Goal: Complete application form

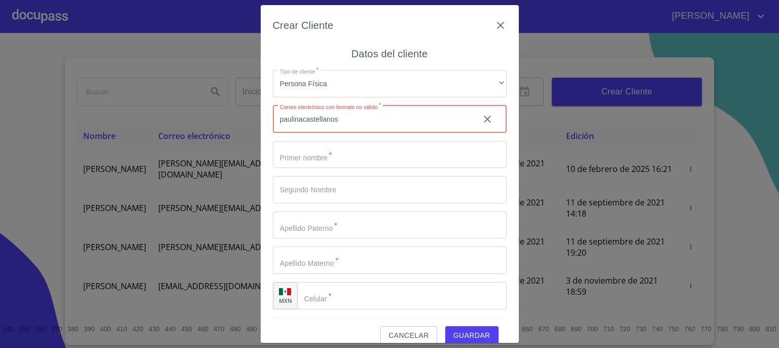
click at [406, 124] on input "paulinacastellanos" at bounding box center [372, 118] width 198 height 27
type input "p"
paste input "[EMAIL_ADDRESS][DOMAIN_NAME]"
type input "[EMAIL_ADDRESS][DOMAIN_NAME]"
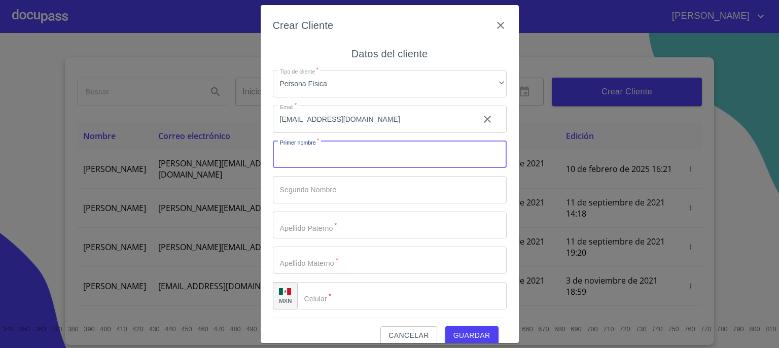
click at [380, 153] on input "Tipo de cliente   *" at bounding box center [390, 154] width 234 height 27
type input "[PERSON_NAME]"
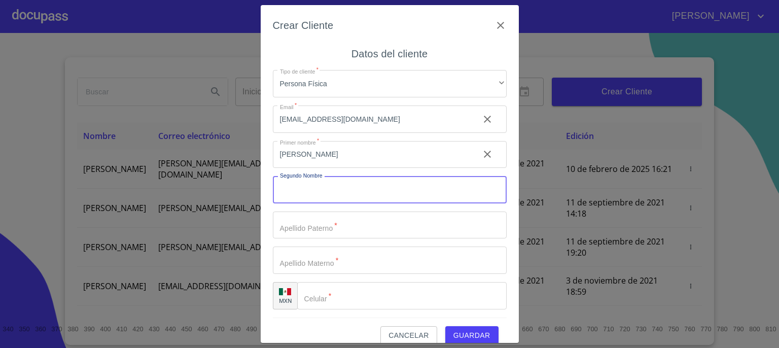
click at [362, 190] on input "Tipo de cliente   *" at bounding box center [390, 189] width 234 height 27
type input "[PERSON_NAME]"
click at [344, 230] on input "Tipo de cliente   *" at bounding box center [390, 224] width 234 height 27
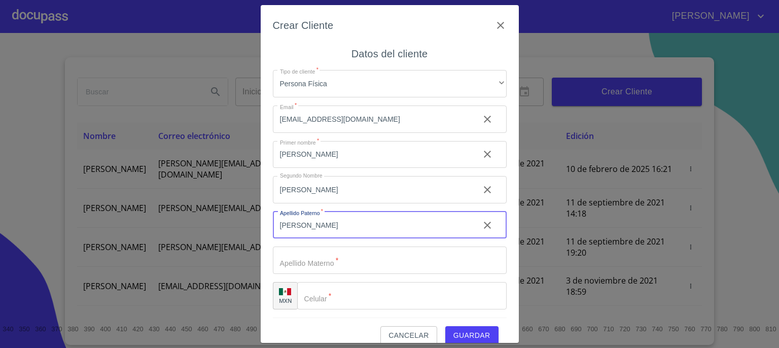
type input "[PERSON_NAME]"
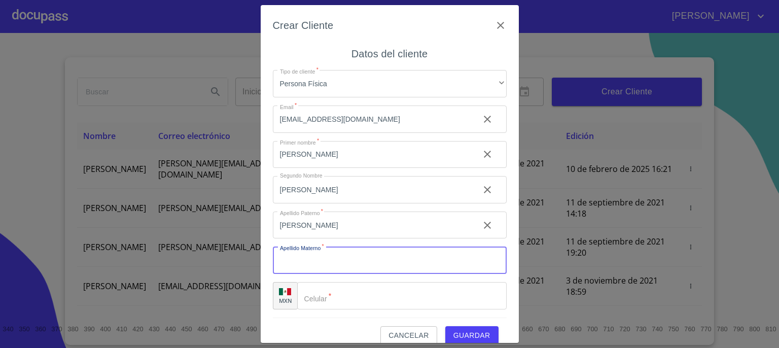
click at [331, 261] on input "Tipo de cliente   *" at bounding box center [390, 259] width 234 height 27
type input "OROZCO"
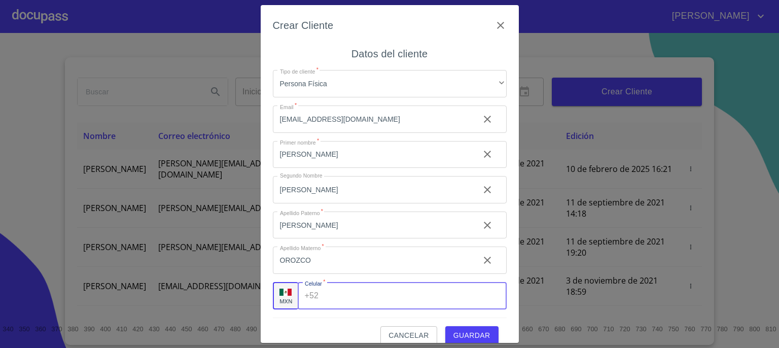
click at [402, 302] on input "Tipo de cliente   *" at bounding box center [414, 295] width 184 height 27
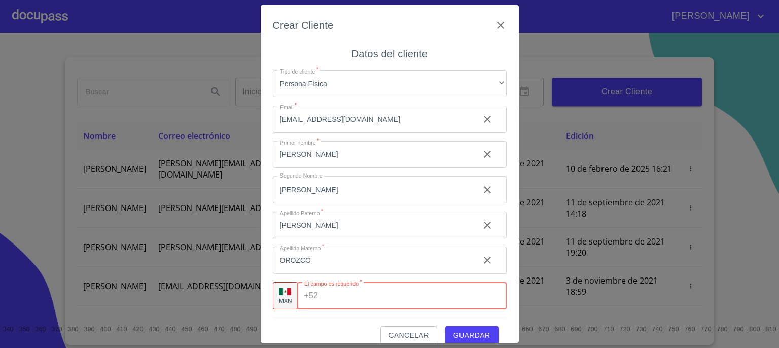
paste input "[PHONE_NUMBER]"
type input "[PHONE_NUMBER]"
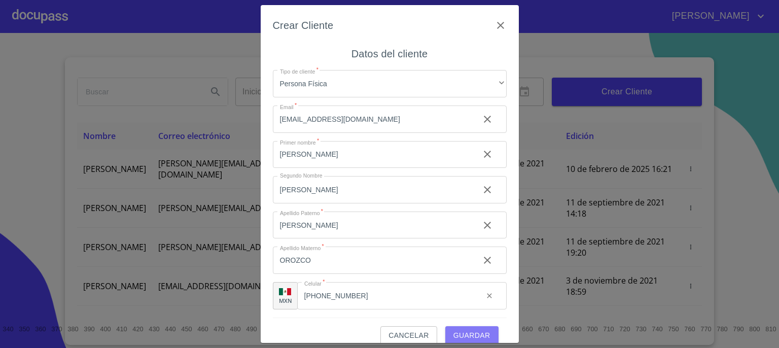
click at [459, 332] on span "Guardar" at bounding box center [471, 335] width 37 height 13
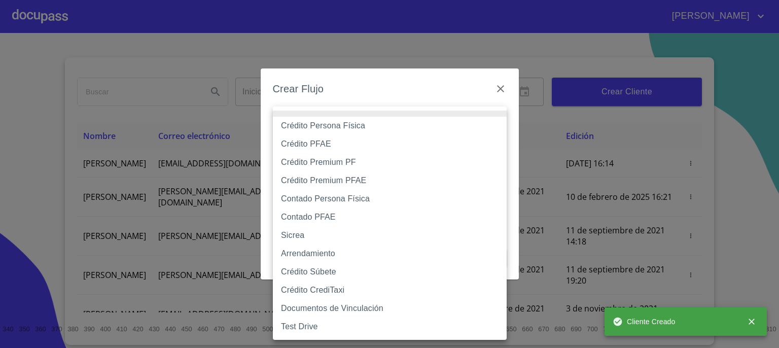
click at [489, 122] on body "[PERSON_NAME] ​ Fin ​ Crear Cliente Nombre Correo electrónico Registro Edición …" at bounding box center [389, 174] width 779 height 348
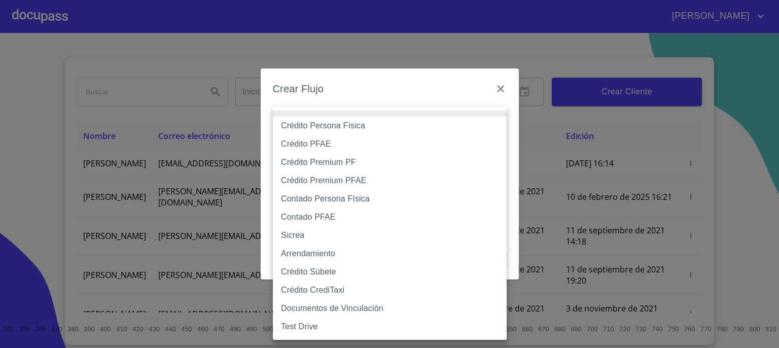
click at [435, 127] on li "Crédito Persona Física" at bounding box center [390, 126] width 234 height 18
type input "6009fb3c7d1714eb8809aa97"
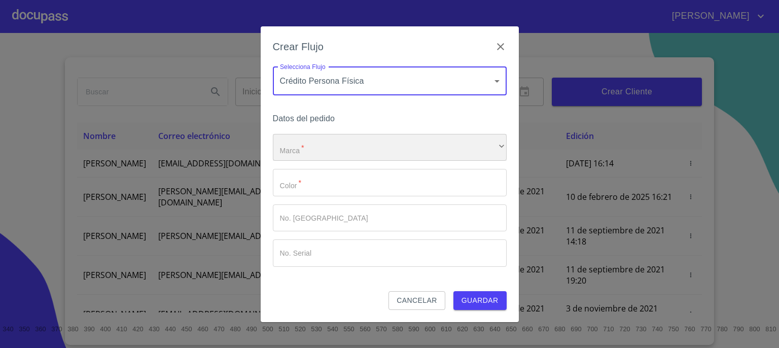
click at [422, 150] on div "​" at bounding box center [390, 147] width 234 height 27
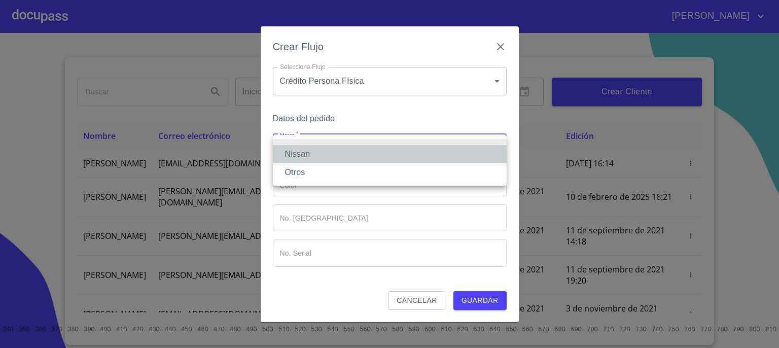
click at [413, 155] on li "Nissan" at bounding box center [390, 154] width 234 height 18
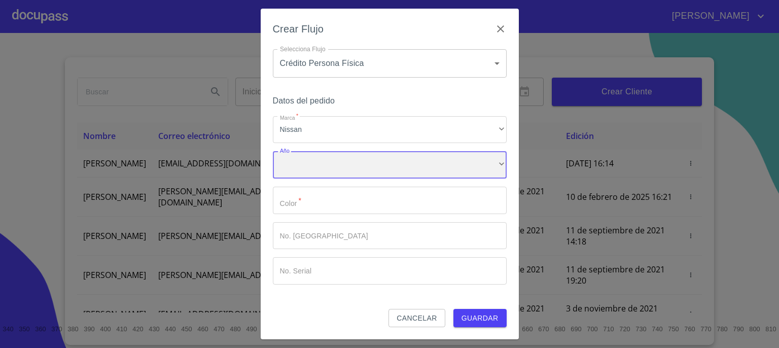
click at [405, 170] on div "​" at bounding box center [390, 164] width 234 height 27
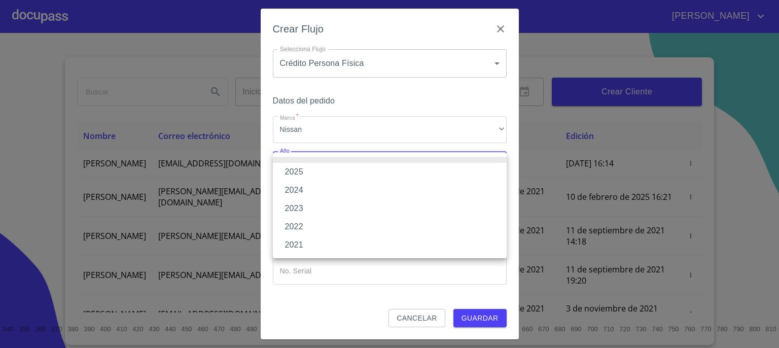
click at [405, 170] on li "2025" at bounding box center [390, 172] width 234 height 18
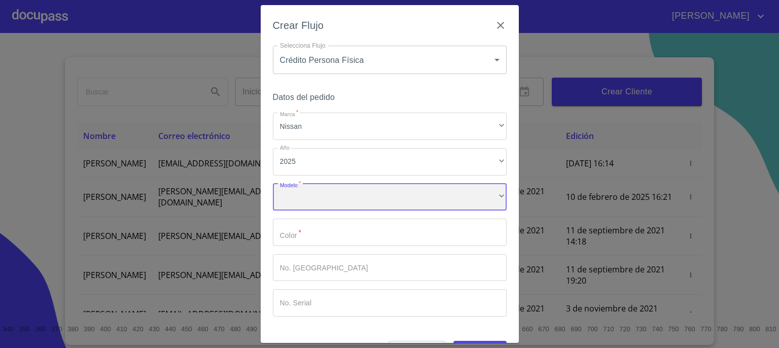
click at [387, 198] on div "​" at bounding box center [390, 197] width 234 height 27
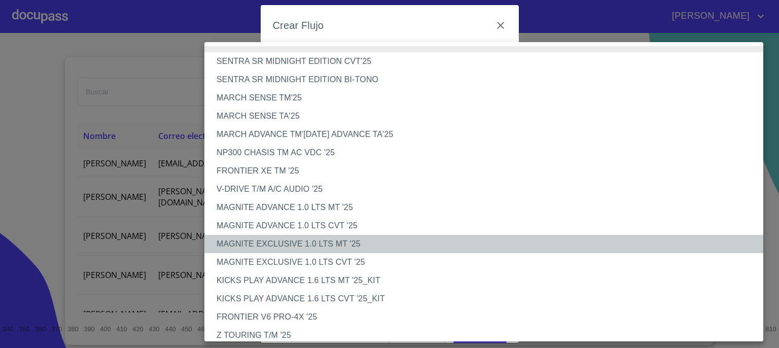
click at [368, 248] on li "MAGNITE EXCLUSIVE 1.0 LTS MT '25" at bounding box center [487, 244] width 566 height 18
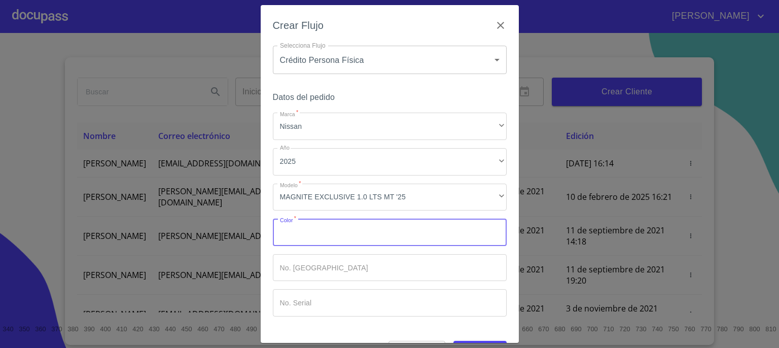
click at [370, 238] on input "Marca   *" at bounding box center [390, 231] width 234 height 27
type input "PLATA"
click at [355, 271] on input "Marca   *" at bounding box center [390, 267] width 234 height 27
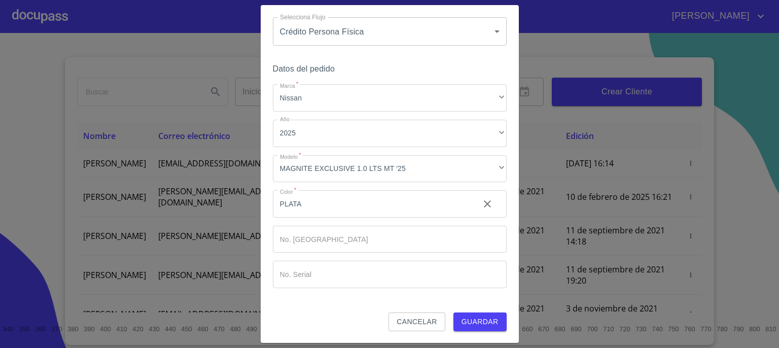
scroll to position [29, 0]
click at [469, 319] on span "Guardar" at bounding box center [479, 321] width 37 height 13
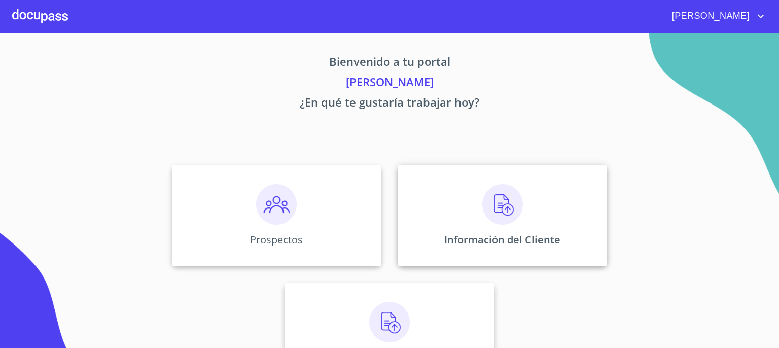
click at [498, 204] on img at bounding box center [502, 204] width 41 height 41
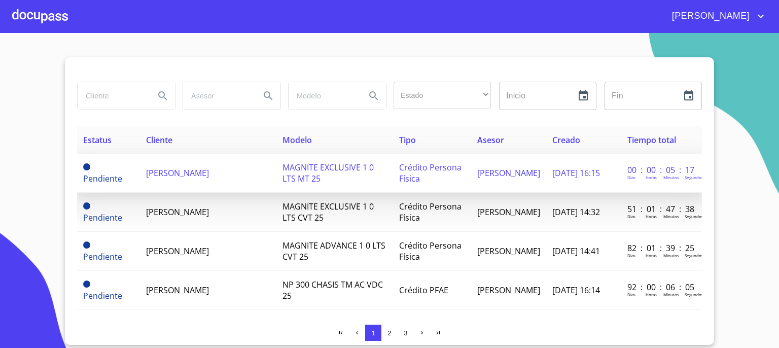
click at [201, 171] on span "[PERSON_NAME]" at bounding box center [177, 172] width 63 height 11
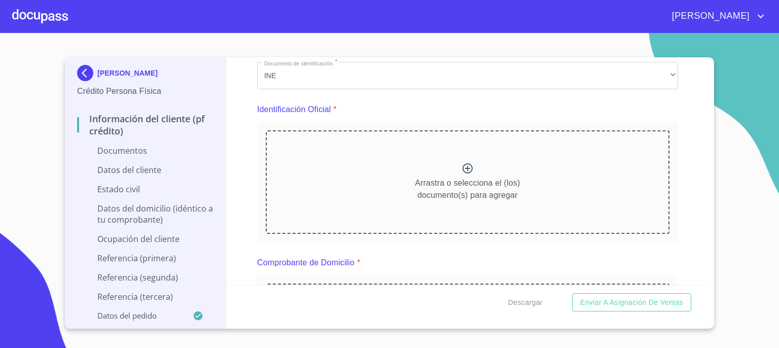
scroll to position [122, 0]
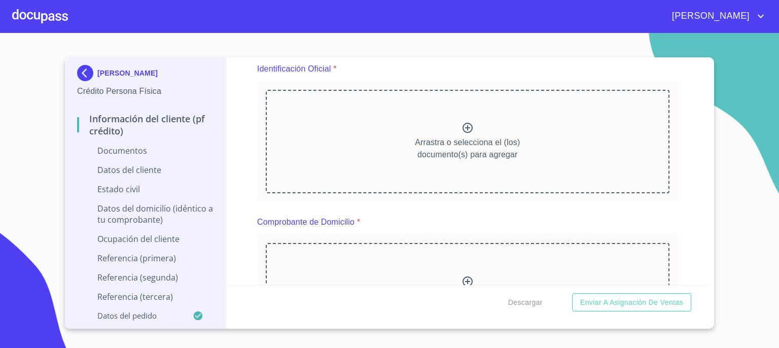
click at [463, 128] on icon at bounding box center [467, 128] width 10 height 10
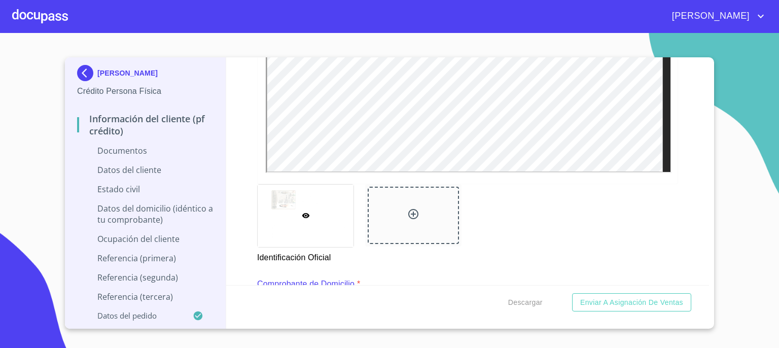
scroll to position [365, 0]
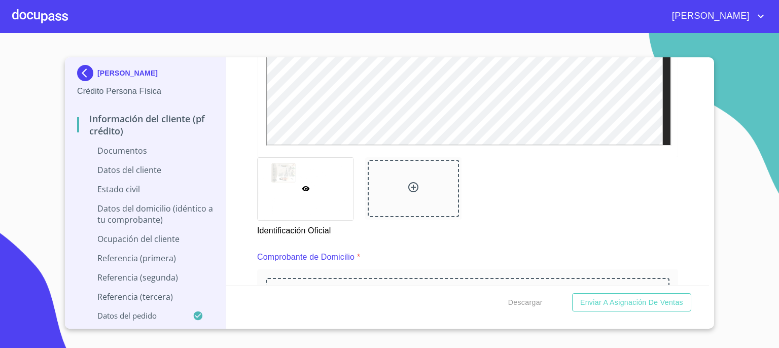
click at [410, 185] on icon at bounding box center [413, 187] width 12 height 12
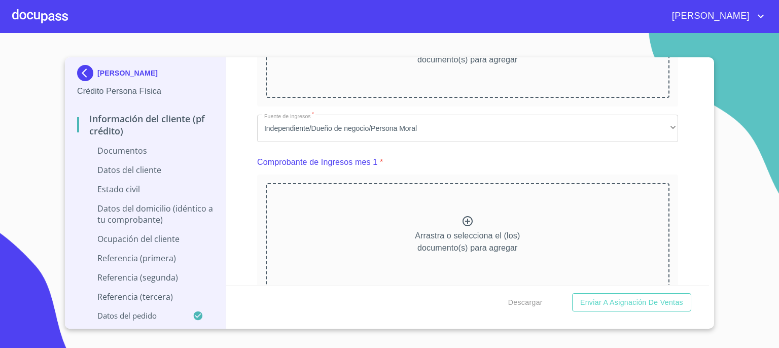
scroll to position [655, 0]
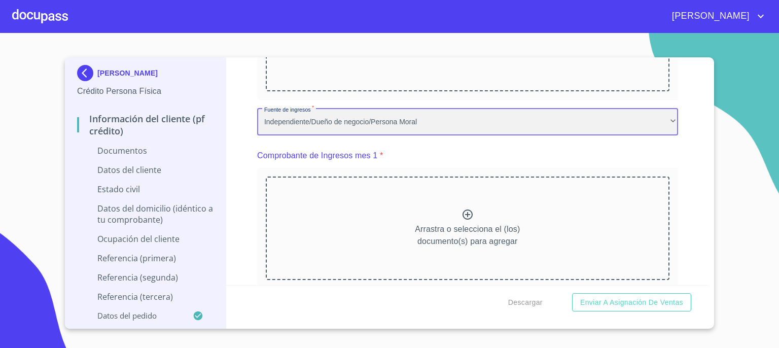
click at [663, 117] on div "Independiente/Dueño de negocio/Persona Moral" at bounding box center [467, 121] width 421 height 27
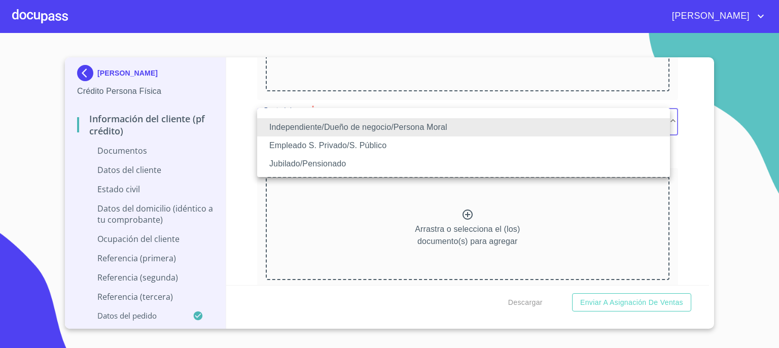
click at [611, 146] on li "Empleado S. Privado/S. Público" at bounding box center [463, 145] width 413 height 18
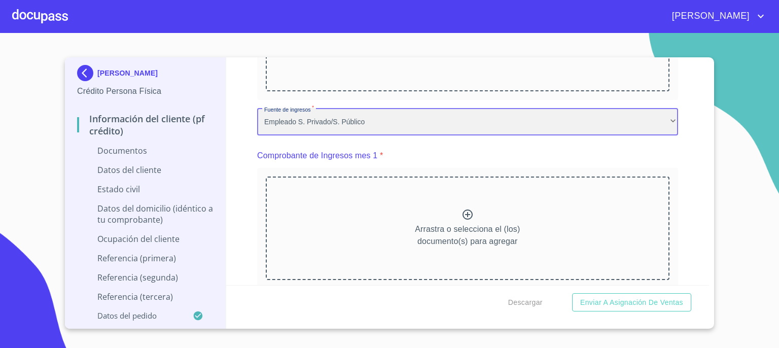
scroll to position [0, 0]
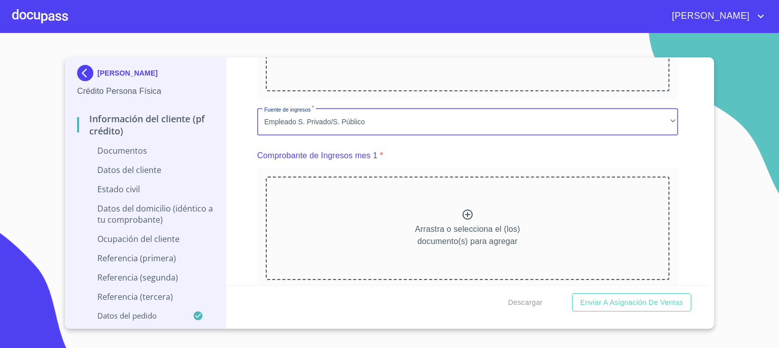
click at [462, 215] on icon at bounding box center [467, 214] width 12 height 12
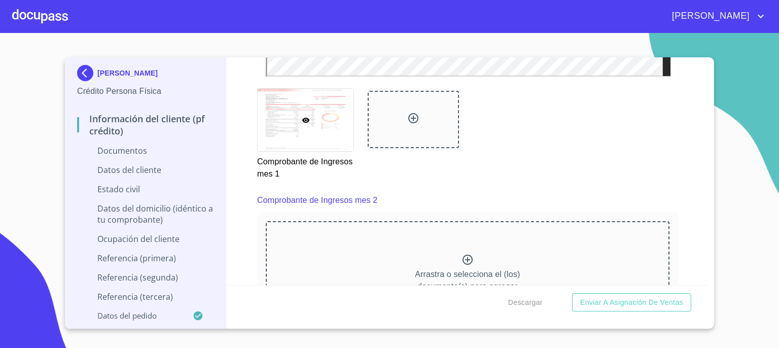
scroll to position [1088, 0]
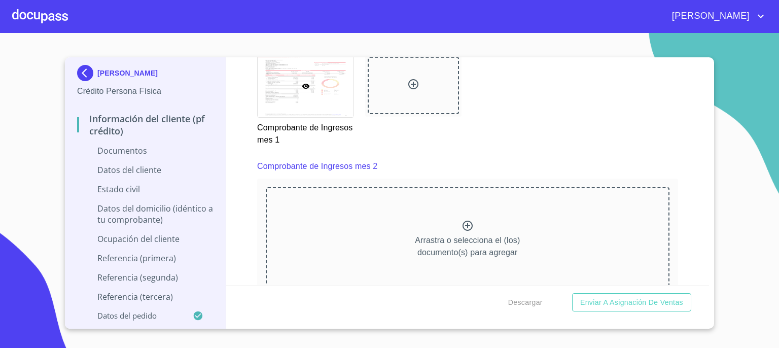
click at [463, 224] on icon at bounding box center [467, 226] width 10 height 10
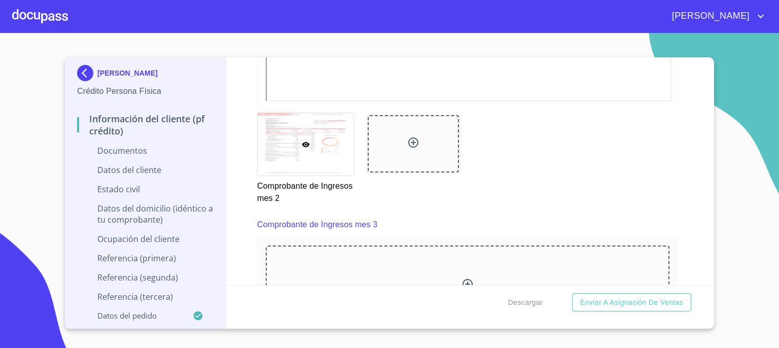
scroll to position [1567, 0]
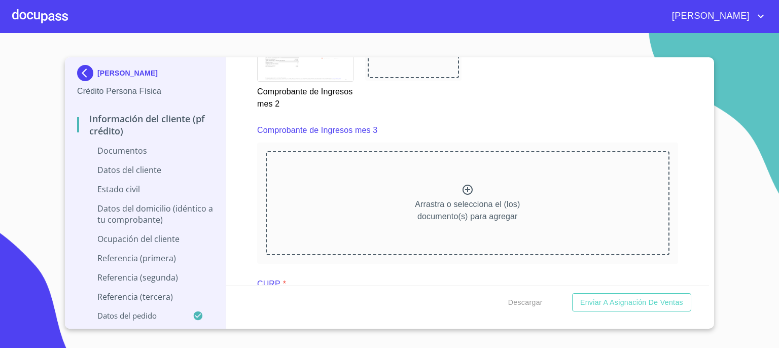
click at [463, 185] on icon at bounding box center [467, 190] width 10 height 10
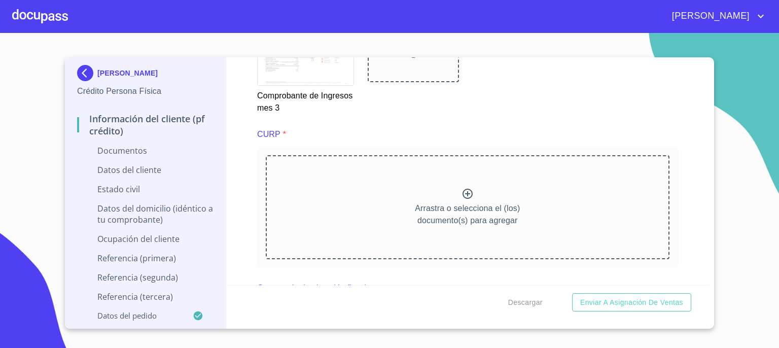
scroll to position [2020, 0]
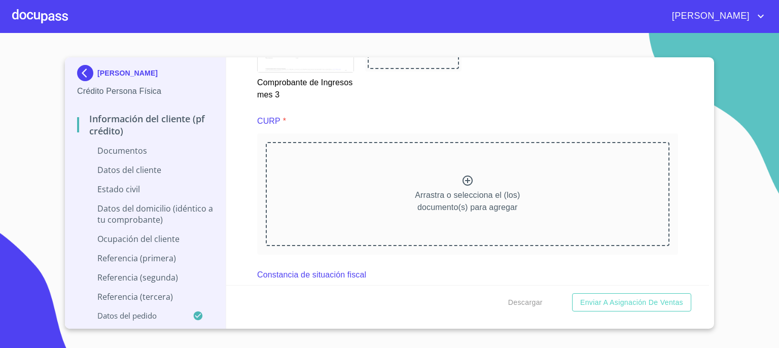
click at [461, 175] on icon at bounding box center [467, 180] width 12 height 12
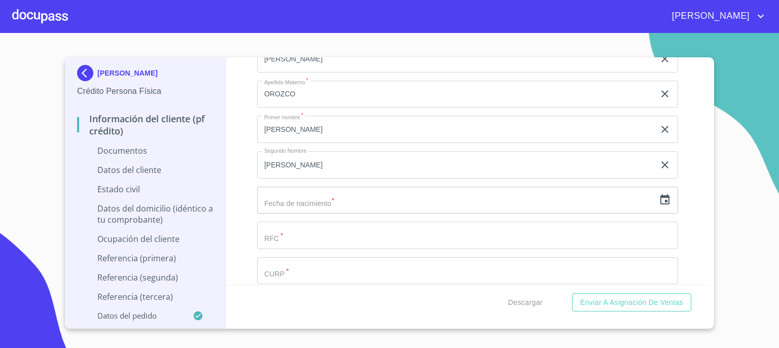
scroll to position [2730, 0]
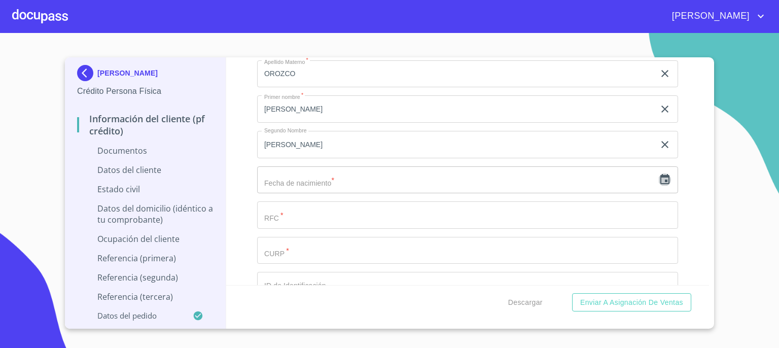
click at [658, 177] on icon "button" at bounding box center [664, 179] width 12 height 12
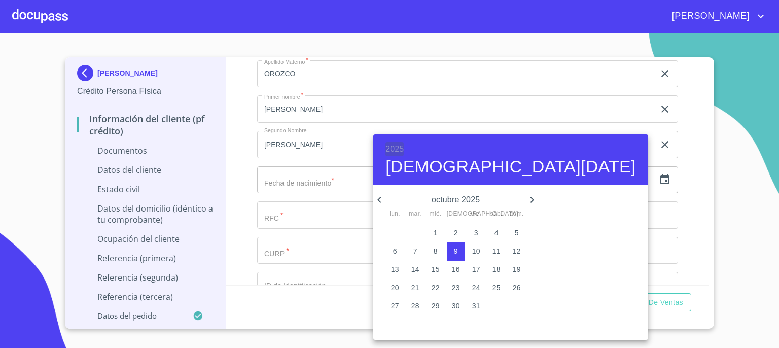
click at [393, 149] on h6 "2025" at bounding box center [394, 149] width 18 height 14
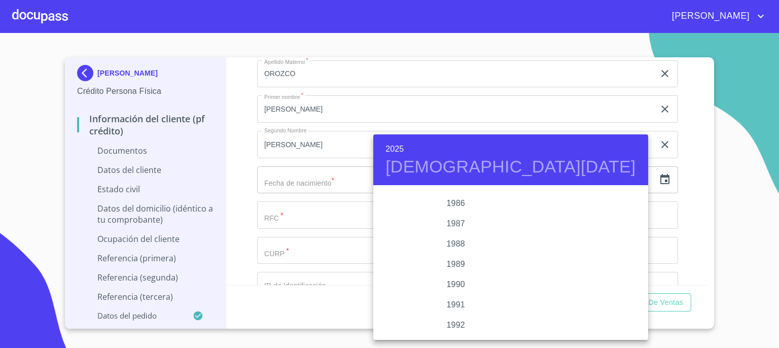
scroll to position [1223, 0]
click at [453, 327] on div "1992" at bounding box center [455, 332] width 165 height 20
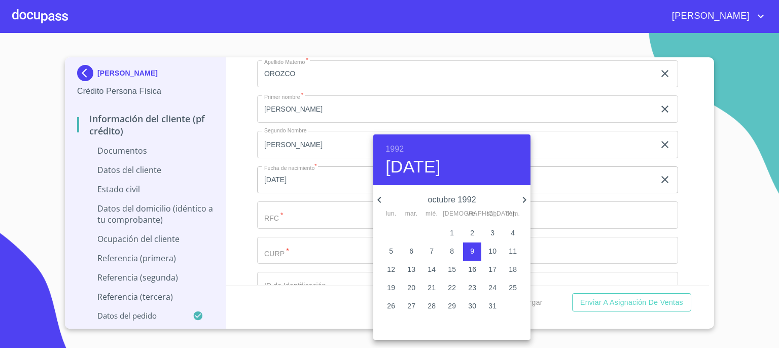
click at [381, 197] on icon "button" at bounding box center [379, 200] width 12 height 12
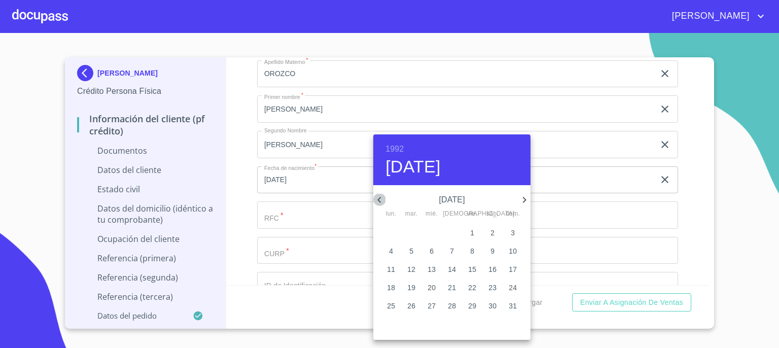
click at [381, 197] on icon "button" at bounding box center [379, 200] width 12 height 12
click at [474, 236] on span "3" at bounding box center [472, 233] width 18 height 10
type input "[DATE]"
click at [324, 213] on div at bounding box center [389, 174] width 779 height 348
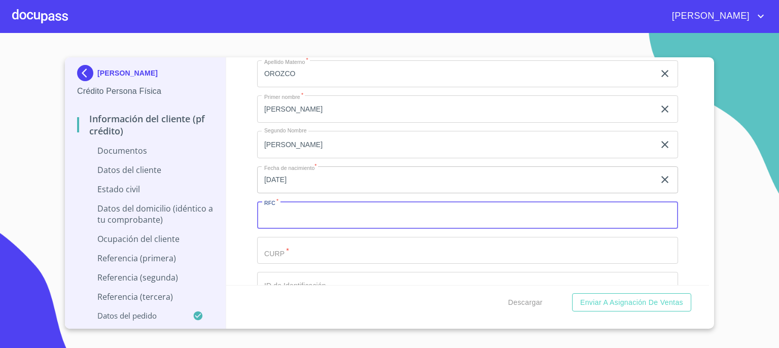
click at [324, 213] on input "Documento de identificación.   *" at bounding box center [467, 214] width 421 height 27
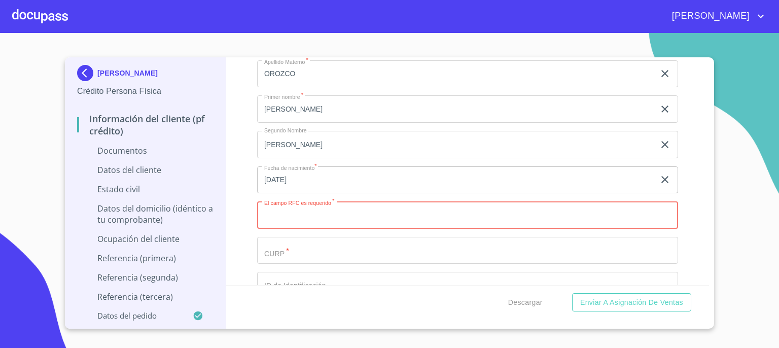
click at [413, 205] on input "Documento de identificación.   *" at bounding box center [467, 214] width 421 height 27
paste input "CAOP920403"
type input "CAOP920403IH2"
click at [386, 244] on input "Documento de identificación.   *" at bounding box center [467, 250] width 421 height 27
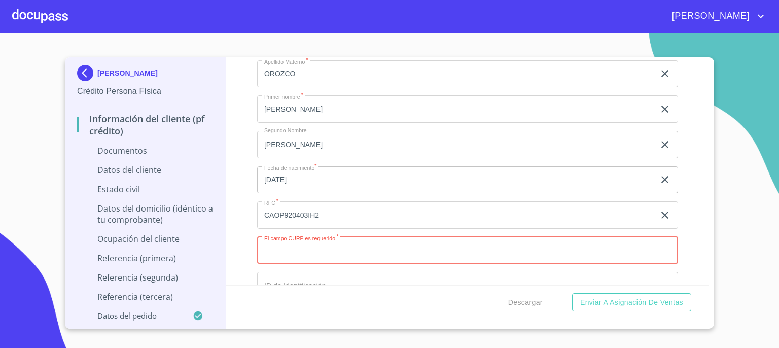
click at [405, 240] on input "Documento de identificación.   *" at bounding box center [467, 250] width 421 height 27
paste input "CAOP920403MJCSRL00"
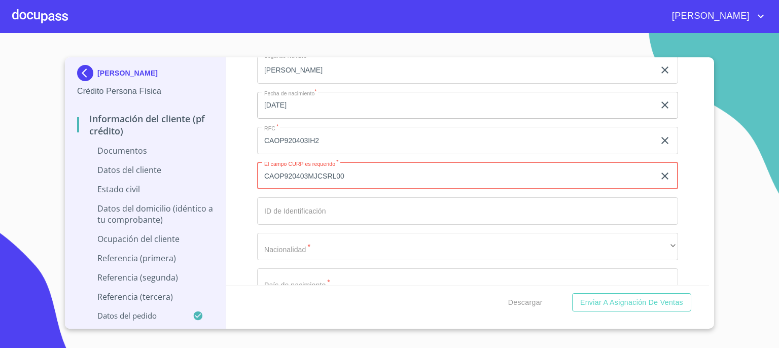
scroll to position [2811, 0]
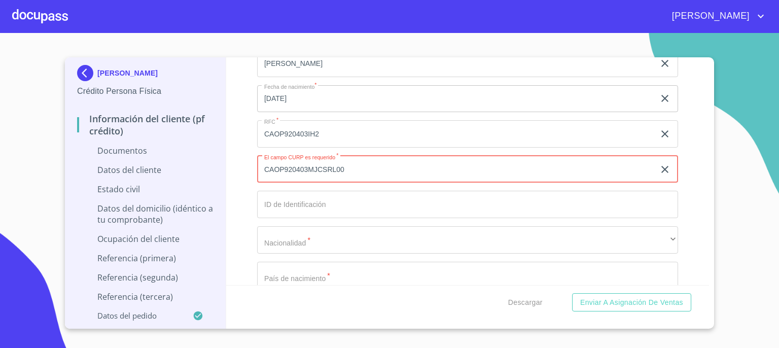
type input "CAOP920403MJCSRL00"
click at [560, 195] on input "Documento de identificación.   *" at bounding box center [467, 204] width 421 height 27
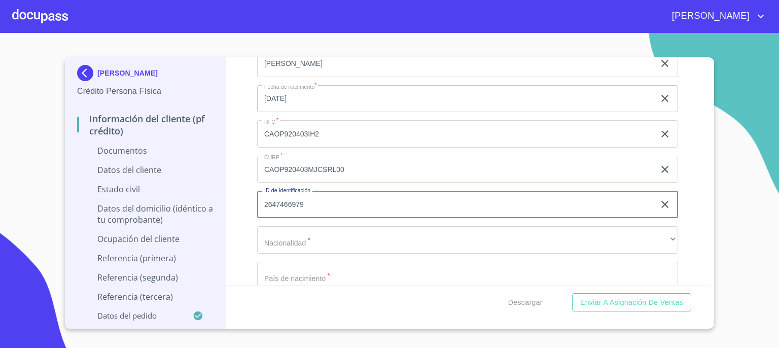
type input "2647466979"
click at [519, 248] on div "Apellido Paterno   * [PERSON_NAME] ​ Apellido Materno   * [PERSON_NAME] ​ Prime…" at bounding box center [467, 152] width 421 height 432
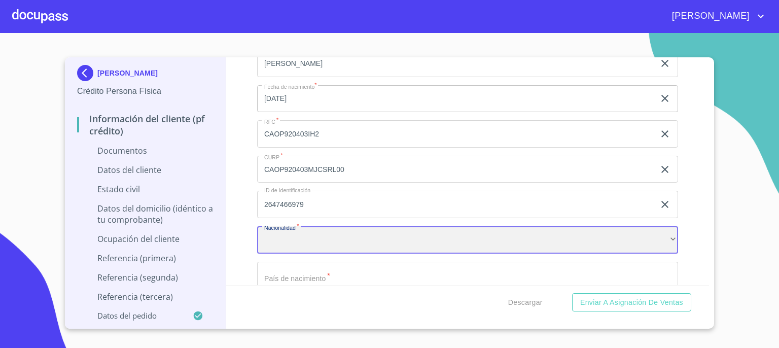
click at [522, 238] on div "​" at bounding box center [467, 239] width 421 height 27
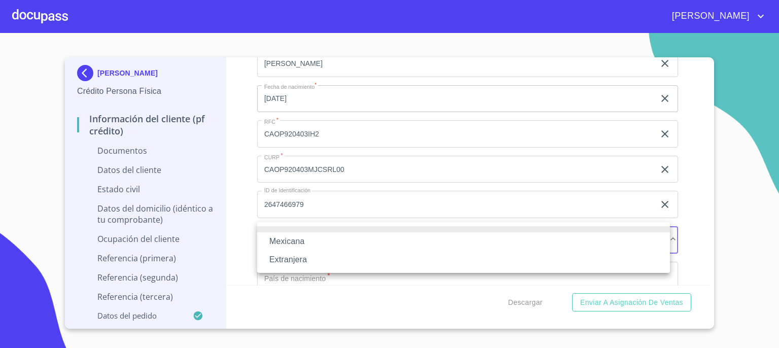
click at [522, 238] on li "Mexicana" at bounding box center [463, 241] width 413 height 18
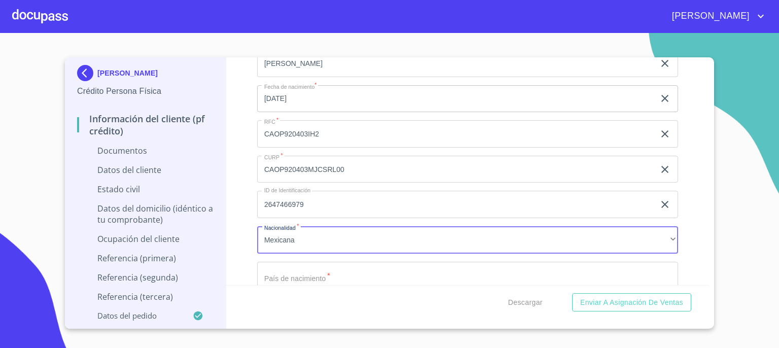
click at [518, 269] on input "Documento de identificación.   *" at bounding box center [467, 275] width 421 height 27
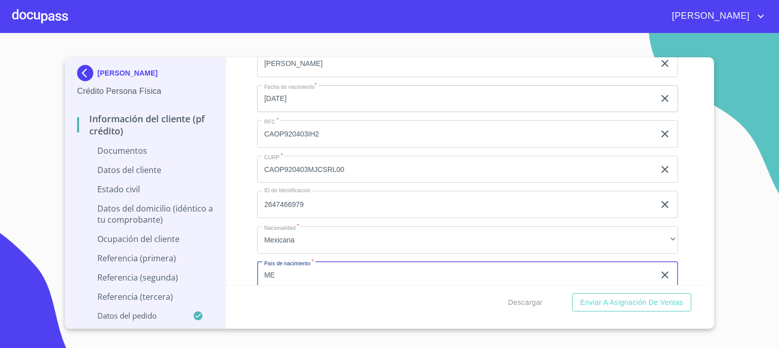
type input "[GEOGRAPHIC_DATA]"
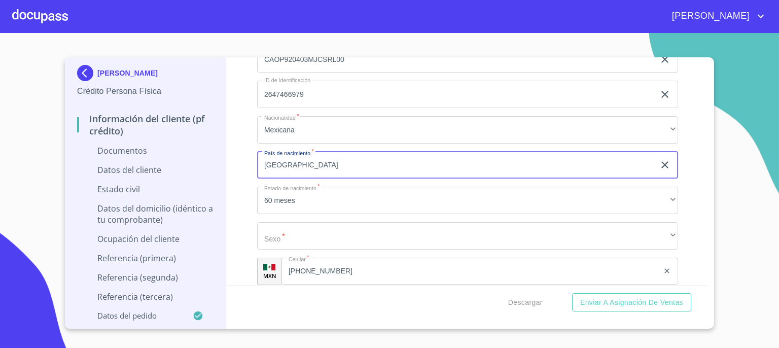
scroll to position [2933, 0]
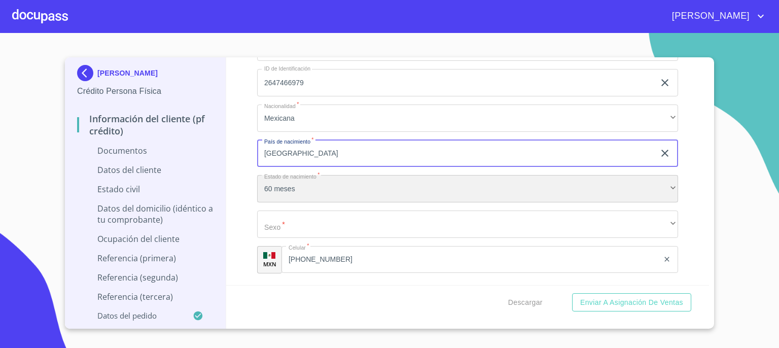
click at [663, 182] on div "60 meses" at bounding box center [467, 188] width 421 height 27
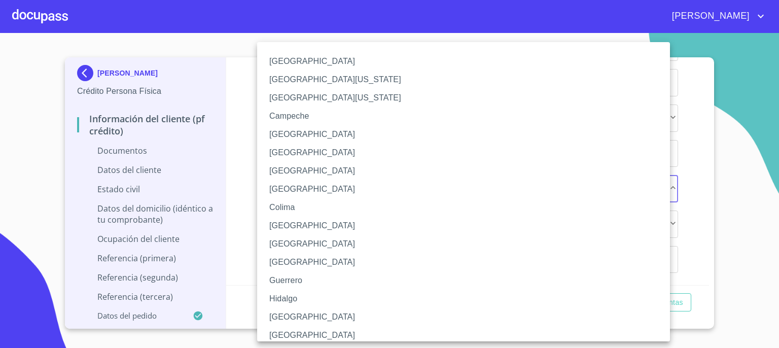
click at [454, 312] on li "[GEOGRAPHIC_DATA]" at bounding box center [467, 317] width 420 height 18
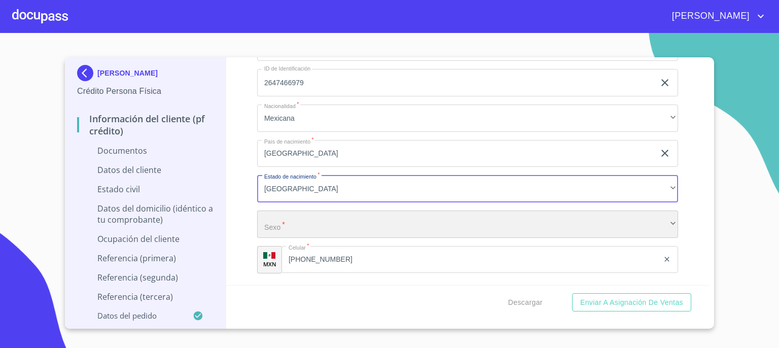
click at [523, 219] on div "​" at bounding box center [467, 223] width 421 height 27
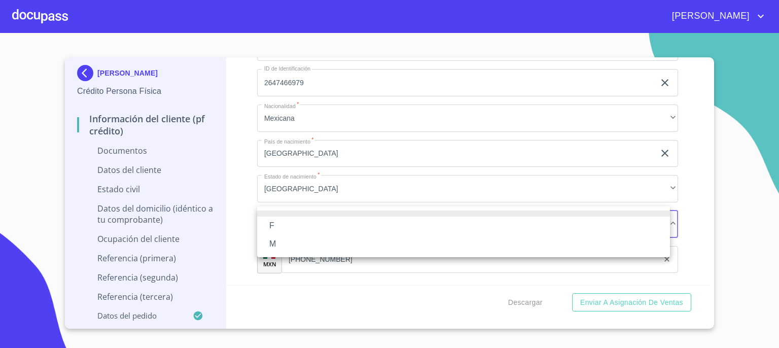
click at [523, 219] on li "F" at bounding box center [463, 225] width 413 height 18
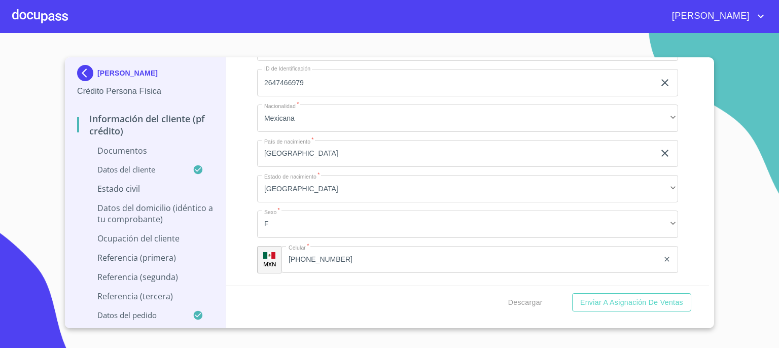
click at [523, 219] on li "F" at bounding box center [413, 217] width 310 height 10
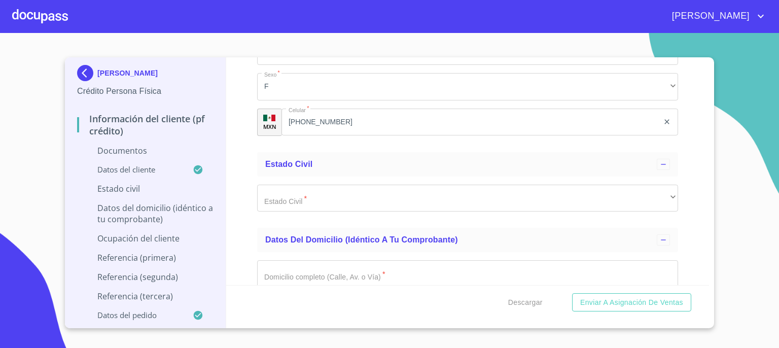
scroll to position [3075, 0]
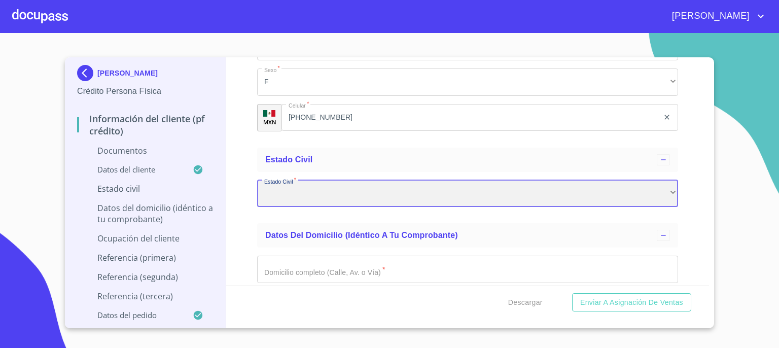
click at [662, 187] on div "​" at bounding box center [467, 193] width 421 height 27
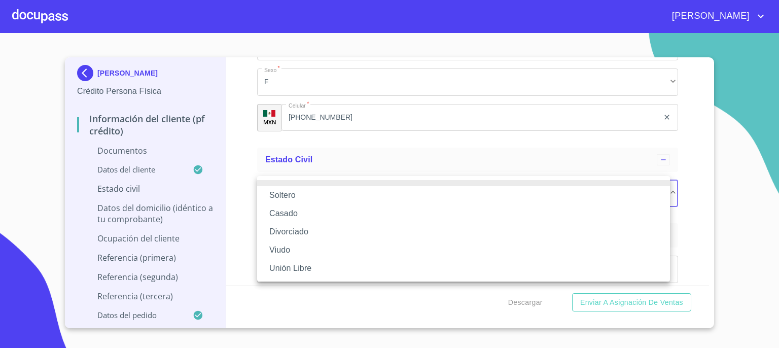
click at [634, 198] on li "Soltero" at bounding box center [463, 195] width 413 height 18
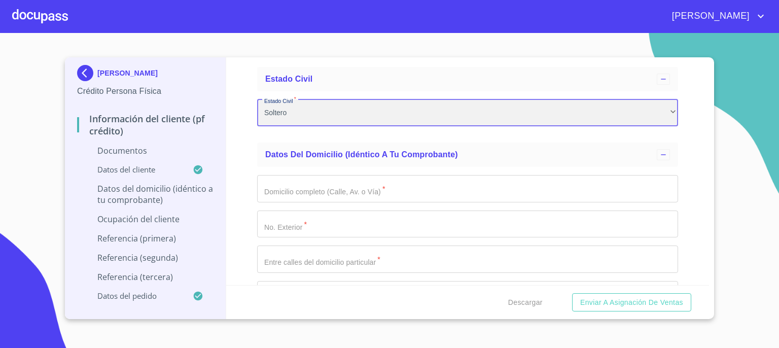
scroll to position [3156, 0]
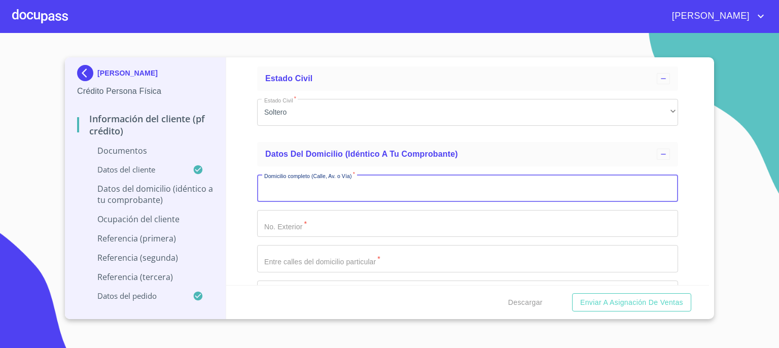
click at [561, 183] on input "Documento de identificación.   *" at bounding box center [467, 187] width 421 height 27
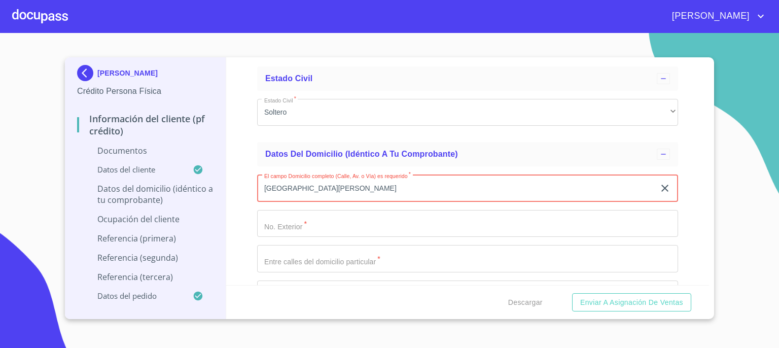
type input "[GEOGRAPHIC_DATA][PERSON_NAME]"
click at [452, 218] on input "Documento de identificación.   *" at bounding box center [467, 223] width 421 height 27
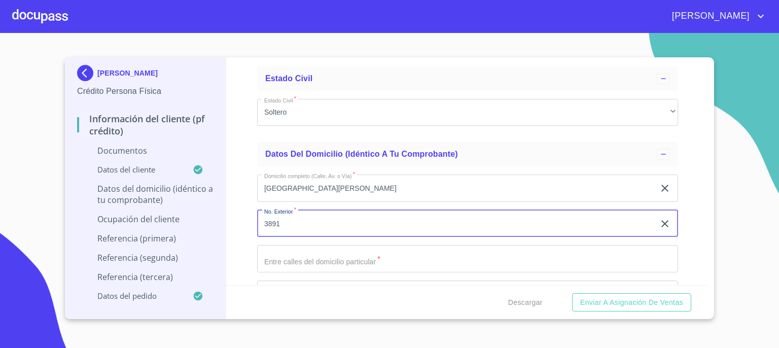
type input "3891"
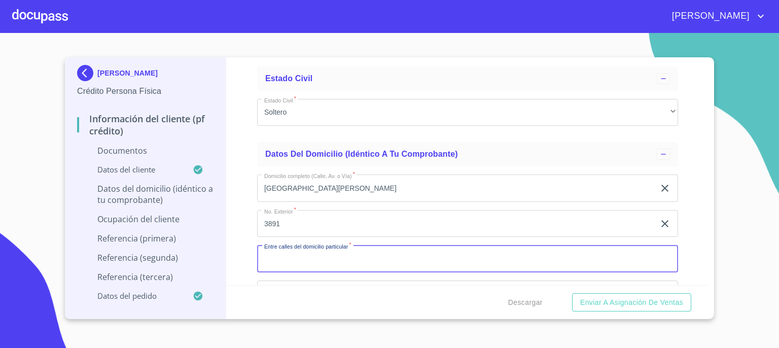
click at [448, 251] on input "Documento de identificación.   *" at bounding box center [467, 258] width 421 height 27
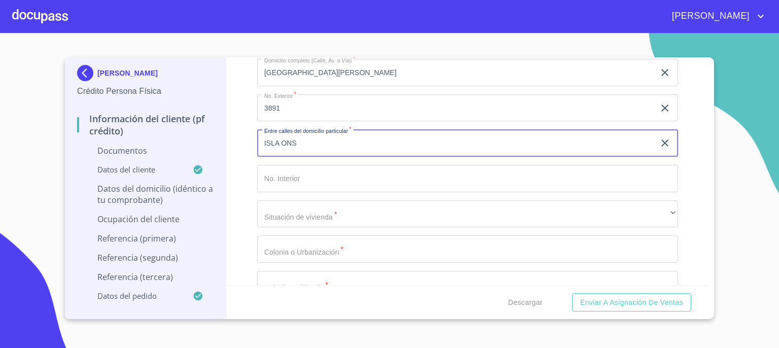
scroll to position [3277, 0]
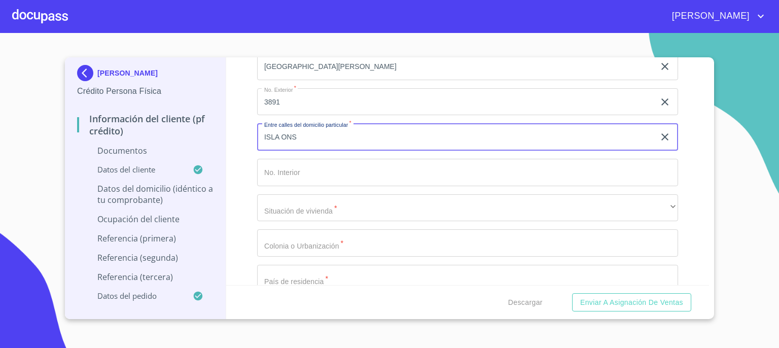
type input "ISLA ONS"
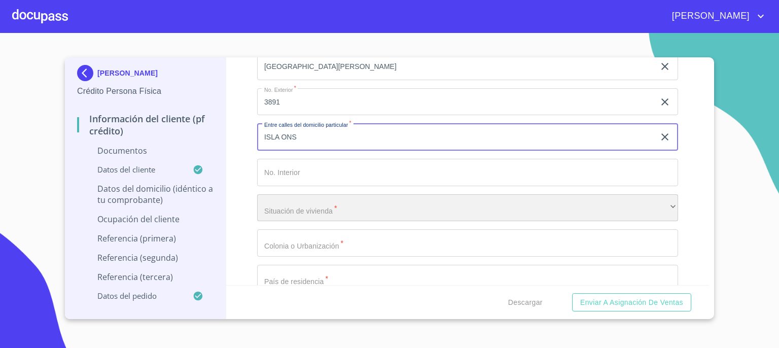
click at [646, 203] on div "​" at bounding box center [467, 207] width 421 height 27
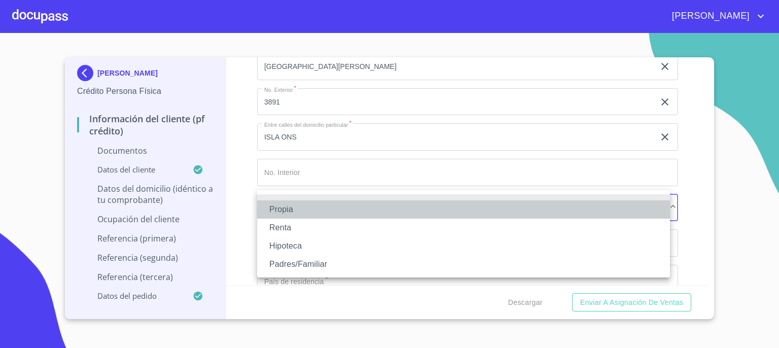
click at [639, 209] on li "Propia" at bounding box center [463, 209] width 413 height 18
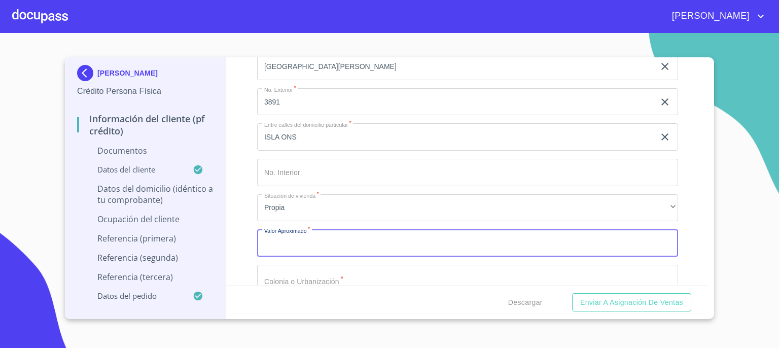
click at [600, 236] on input "Documento de identificación.   *" at bounding box center [467, 242] width 421 height 27
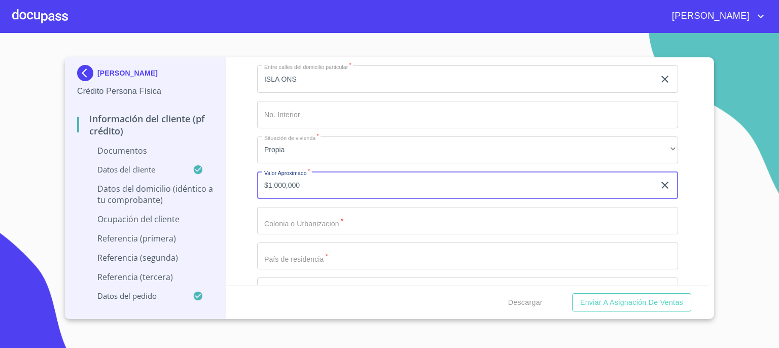
scroll to position [3338, 0]
type input "$1,000,000"
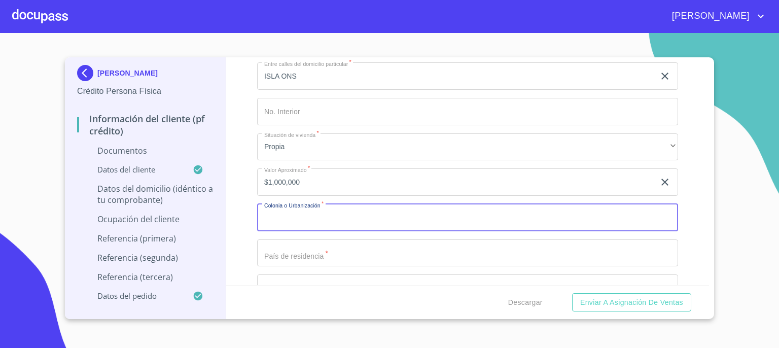
click at [606, 218] on input "Documento de identificación.   *" at bounding box center [467, 217] width 421 height 27
type input "[GEOGRAPHIC_DATA][PERSON_NAME]"
click at [594, 248] on input "Documento de identificación.   *" at bounding box center [467, 252] width 421 height 27
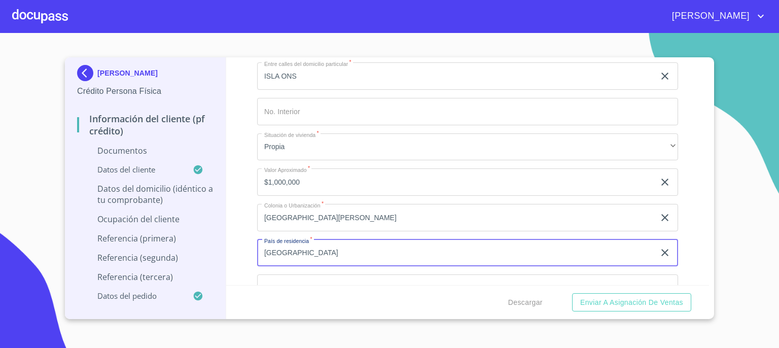
type input "[GEOGRAPHIC_DATA]"
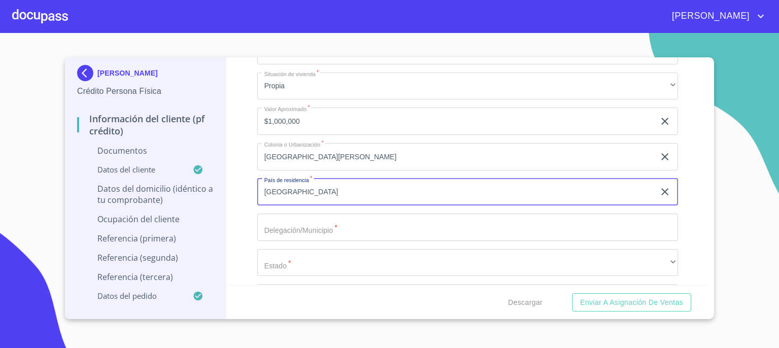
scroll to position [3419, 0]
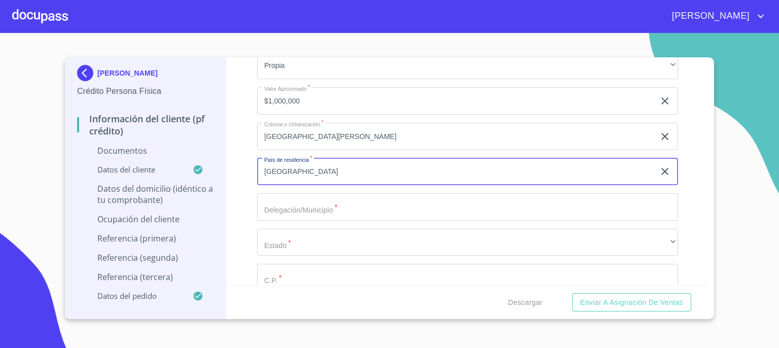
click at [643, 204] on input "Documento de identificación.   *" at bounding box center [467, 206] width 421 height 27
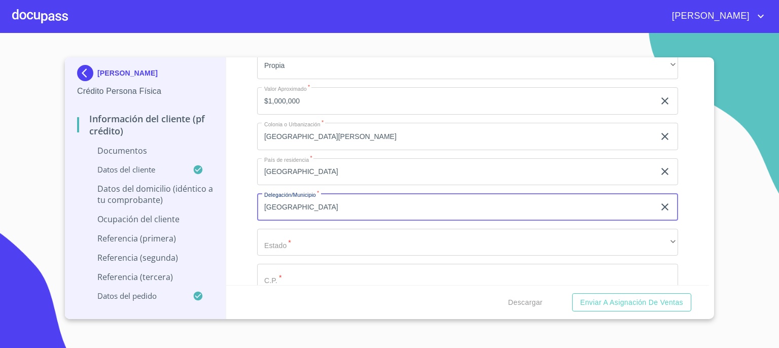
type input "[GEOGRAPHIC_DATA]"
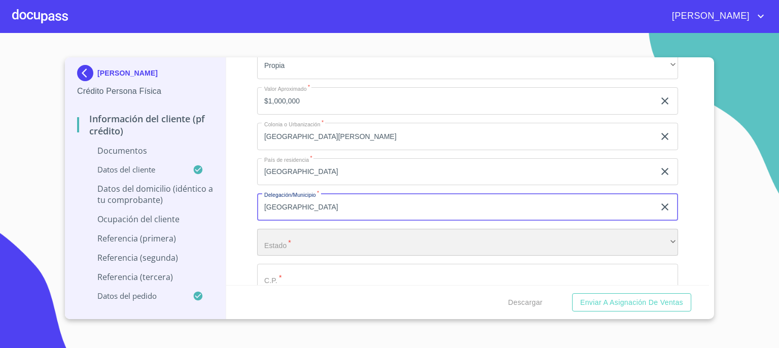
click at [594, 238] on div "​" at bounding box center [467, 242] width 421 height 27
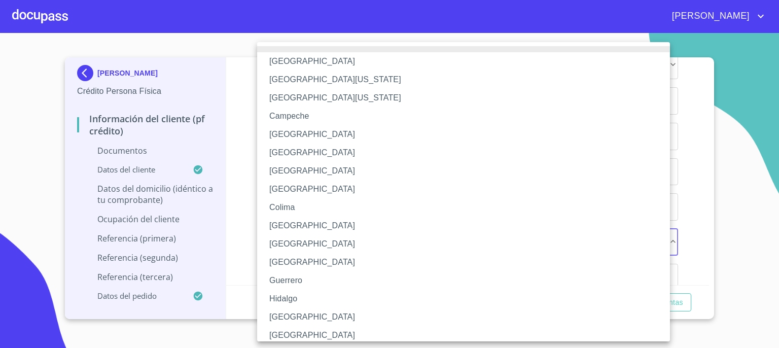
click at [532, 314] on li "[GEOGRAPHIC_DATA]" at bounding box center [467, 317] width 420 height 18
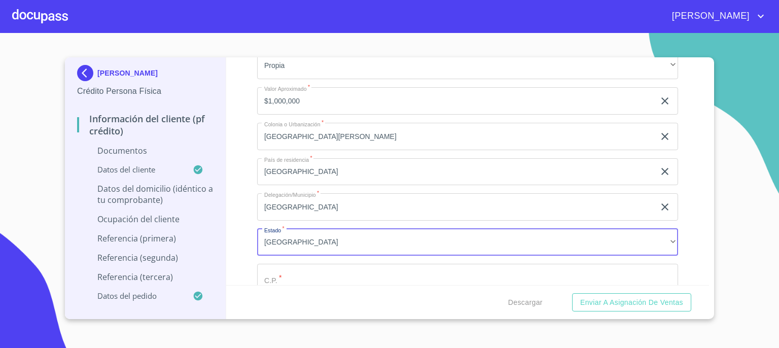
click at [542, 264] on input "Documento de identificación.   *" at bounding box center [467, 277] width 421 height 27
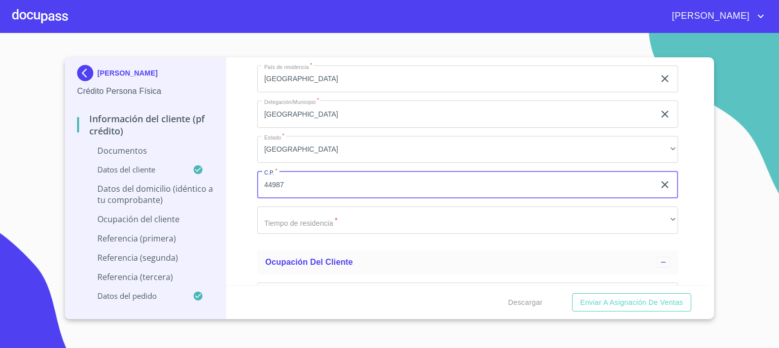
scroll to position [3521, 0]
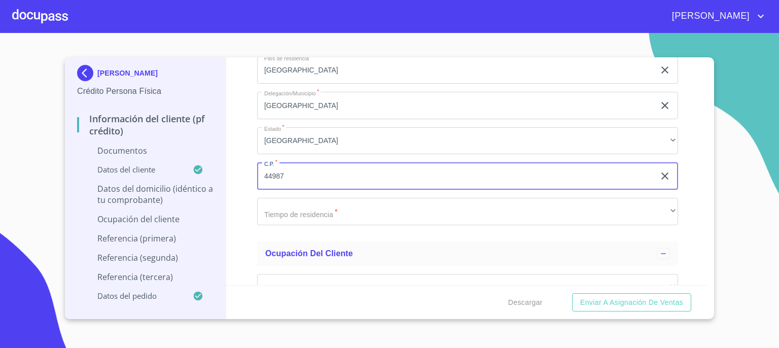
type input "44987"
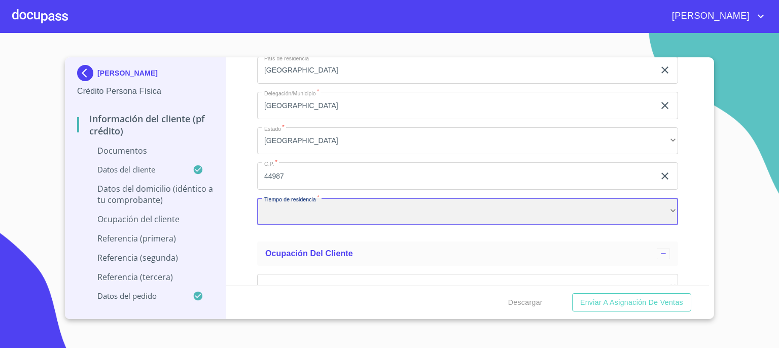
click at [642, 210] on div "​" at bounding box center [467, 211] width 421 height 27
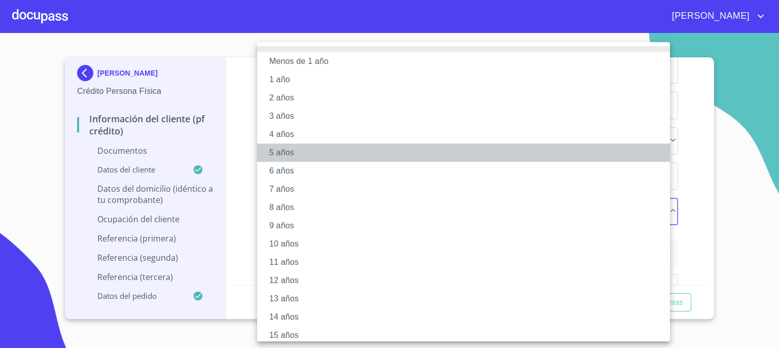
click at [584, 148] on li "5 años" at bounding box center [467, 152] width 420 height 18
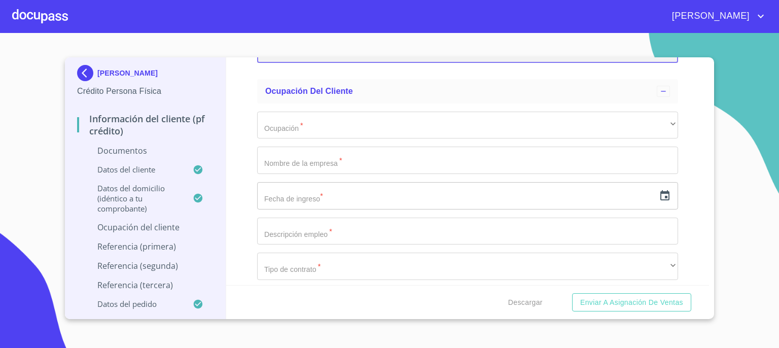
scroll to position [3703, 0]
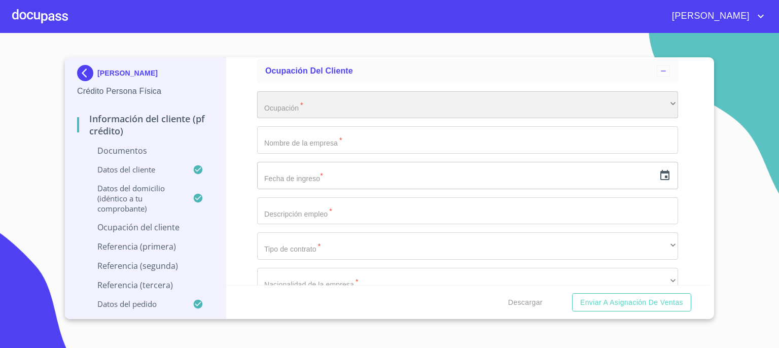
click at [661, 108] on div "​" at bounding box center [467, 104] width 421 height 27
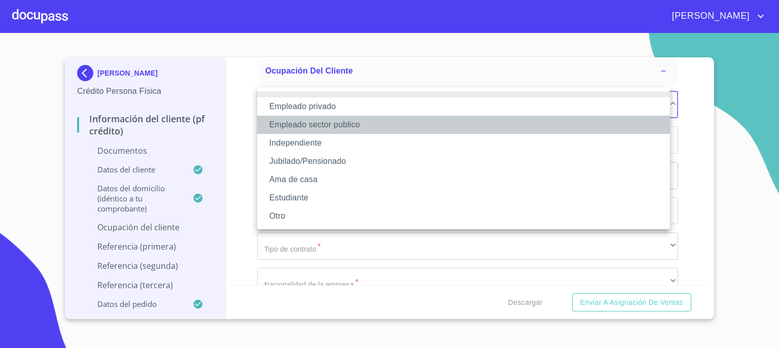
click at [644, 116] on li "Empleado sector publico" at bounding box center [463, 125] width 413 height 18
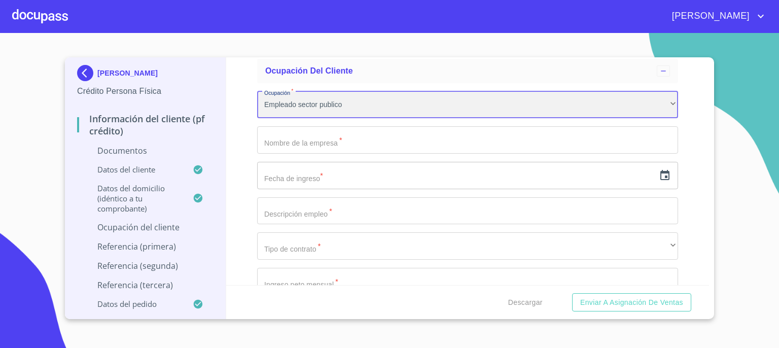
click at [653, 98] on div "Empleado sector publico" at bounding box center [467, 104] width 421 height 27
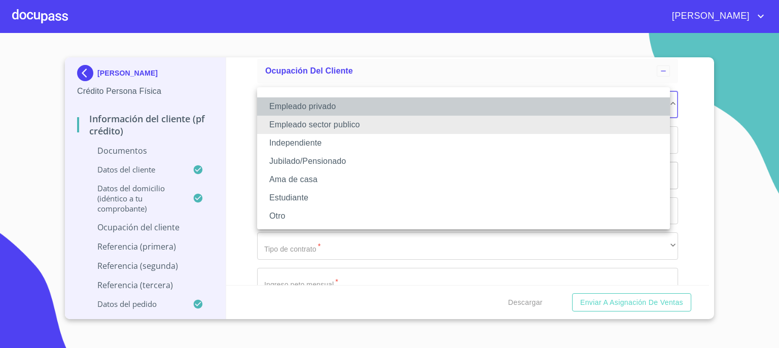
click at [618, 101] on li "Empleado privado" at bounding box center [463, 106] width 413 height 18
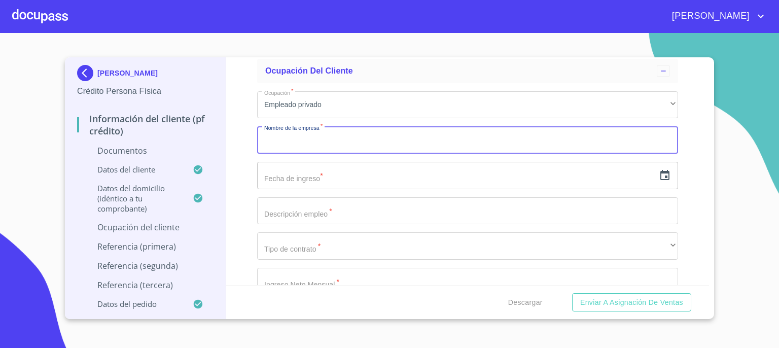
click at [592, 135] on input "Documento de identificación.   *" at bounding box center [467, 139] width 421 height 27
type input "INMOBILIARIA LARTA"
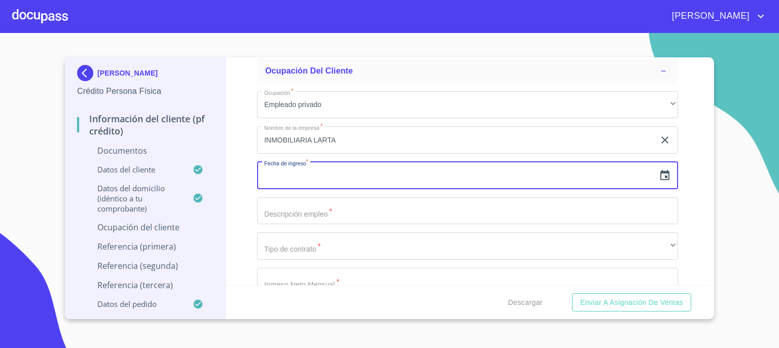
click at [496, 170] on input "text" at bounding box center [455, 175] width 397 height 27
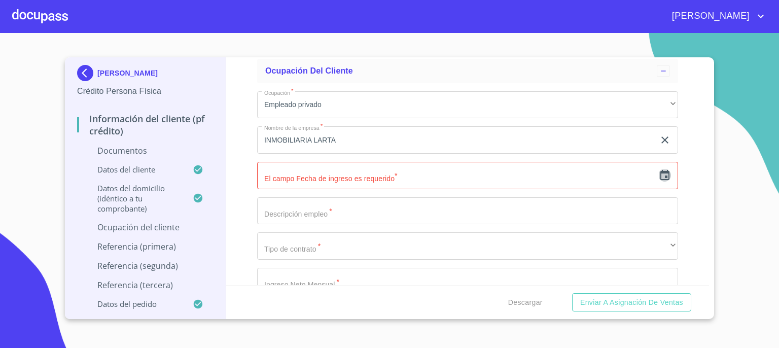
click at [660, 171] on icon "button" at bounding box center [664, 175] width 9 height 10
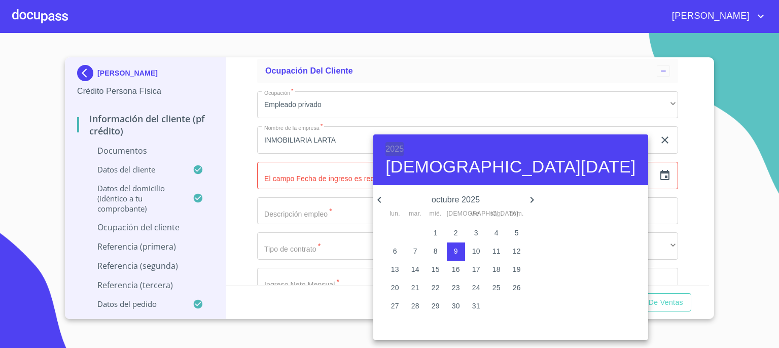
click at [391, 145] on h6 "2025" at bounding box center [394, 149] width 18 height 14
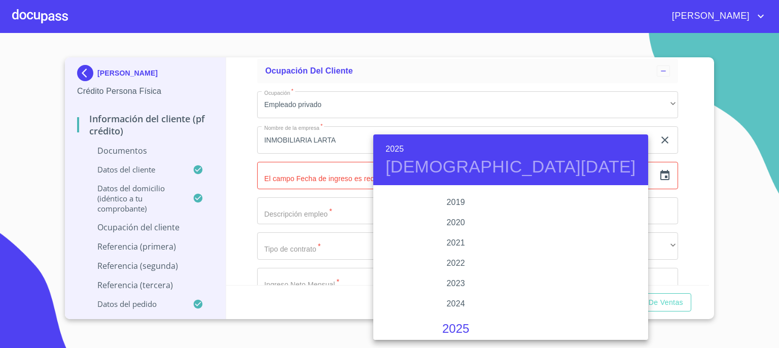
scroll to position [1886, 0]
click at [448, 195] on div "2018" at bounding box center [455, 197] width 165 height 20
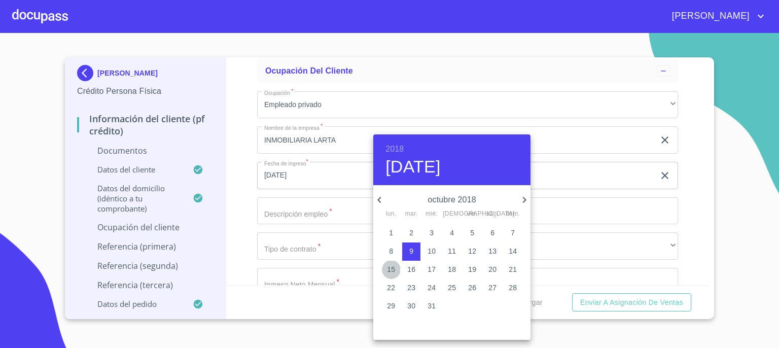
click at [391, 268] on p "15" at bounding box center [391, 269] width 8 height 10
type input "[DATE]"
click at [324, 208] on div at bounding box center [389, 174] width 779 height 348
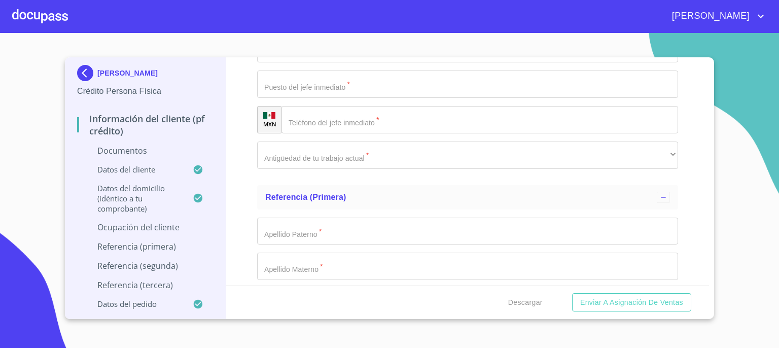
scroll to position [4406, 0]
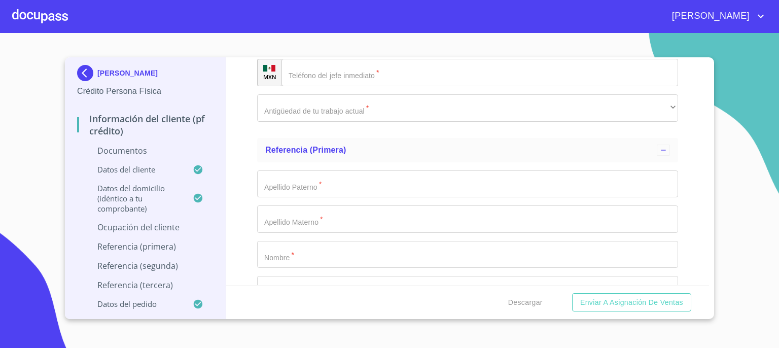
click at [587, 177] on input "Documento de identificación.   *" at bounding box center [467, 183] width 421 height 27
drag, startPoint x: 709, startPoint y: 238, endPoint x: 703, endPoint y: 219, distance: 19.7
click at [704, 210] on div "[PERSON_NAME] Persona Física Información del cliente (PF crédito) Documentos Da…" at bounding box center [389, 188] width 649 height 262
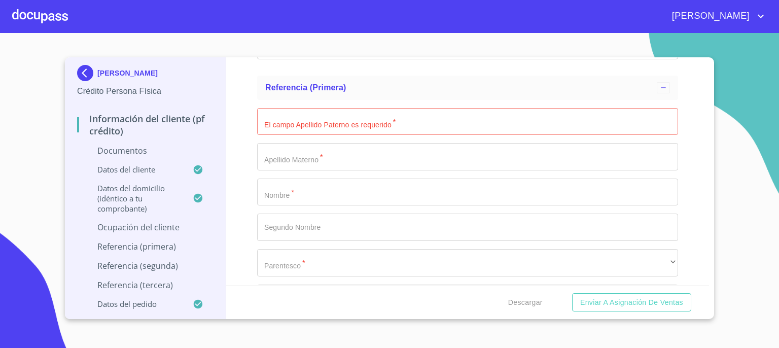
scroll to position [4479, 0]
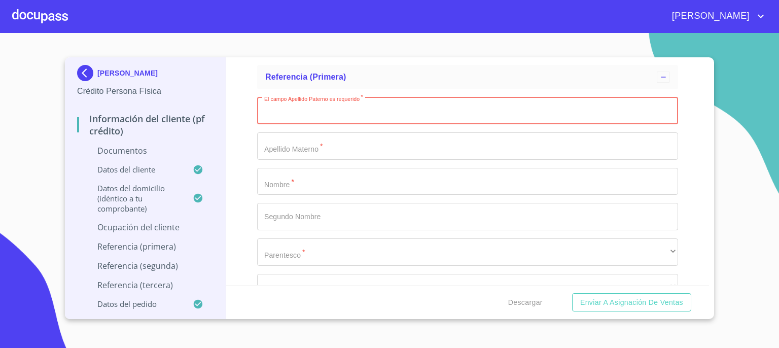
click at [509, 102] on input "Documento de identificación.   *" at bounding box center [467, 110] width 421 height 27
type input "[PERSON_NAME]"
click at [483, 143] on input "Documento de identificación.   *" at bounding box center [467, 145] width 421 height 27
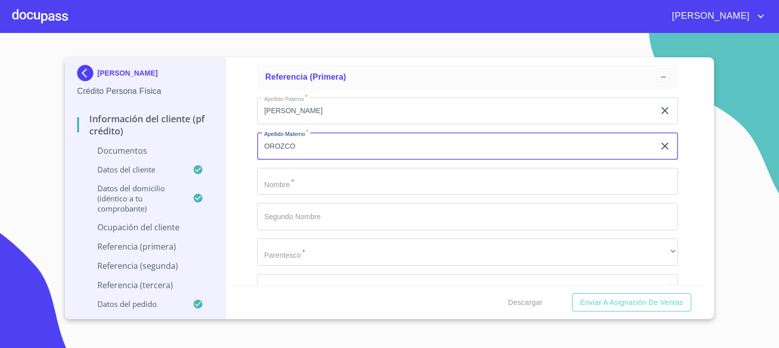
type input "OROZCO"
click at [457, 176] on input "Documento de identificación.   *" at bounding box center [467, 181] width 421 height 27
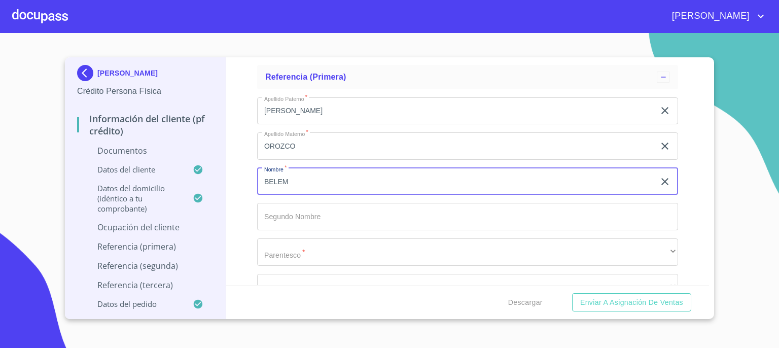
type input "BELEM"
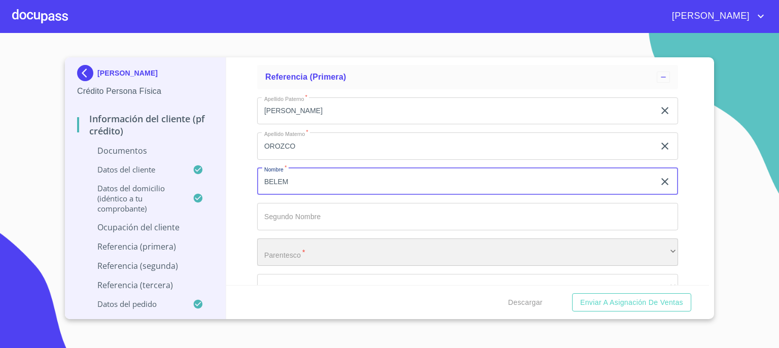
click at [426, 240] on div "​" at bounding box center [467, 251] width 421 height 27
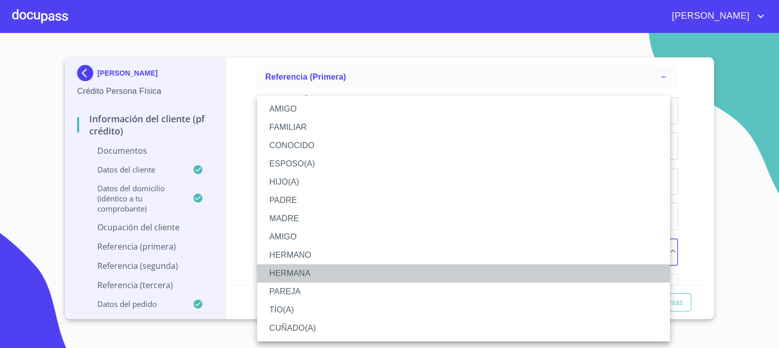
click at [400, 276] on li "HERMANA" at bounding box center [463, 273] width 413 height 18
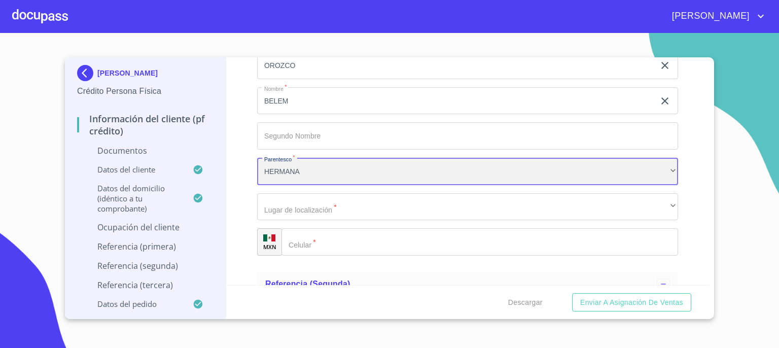
scroll to position [4560, 0]
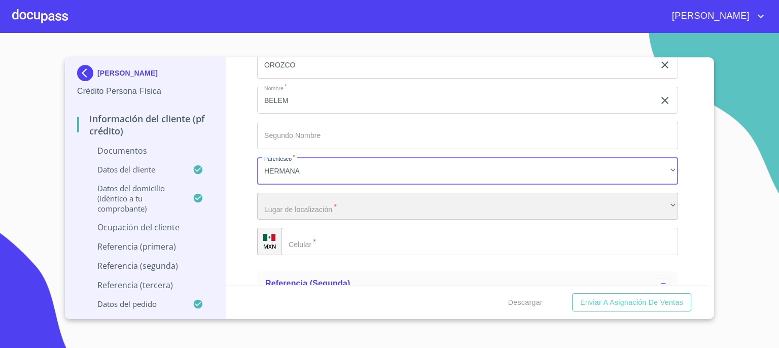
click at [618, 201] on div "​" at bounding box center [467, 206] width 421 height 27
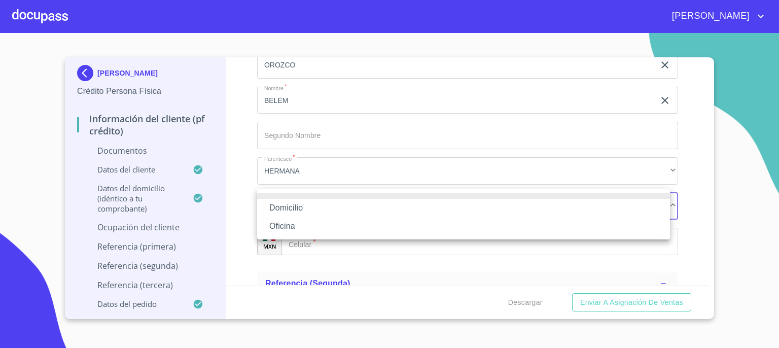
click at [594, 209] on li "Domicilio" at bounding box center [463, 208] width 413 height 18
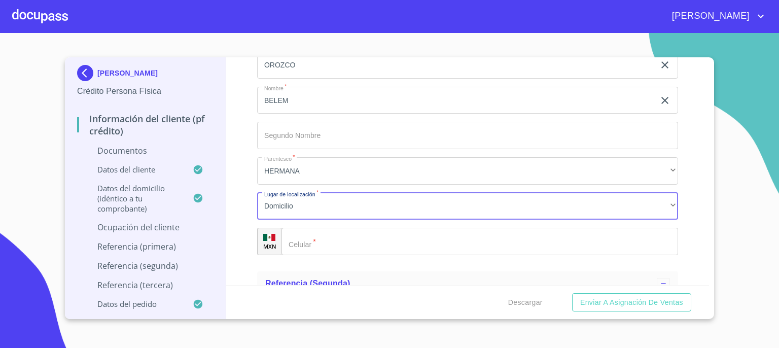
click at [542, 239] on input "Documento de identificación.   *" at bounding box center [479, 241] width 396 height 27
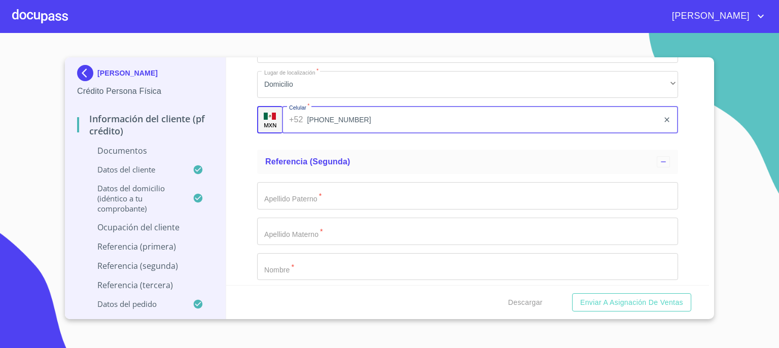
scroll to position [4702, 0]
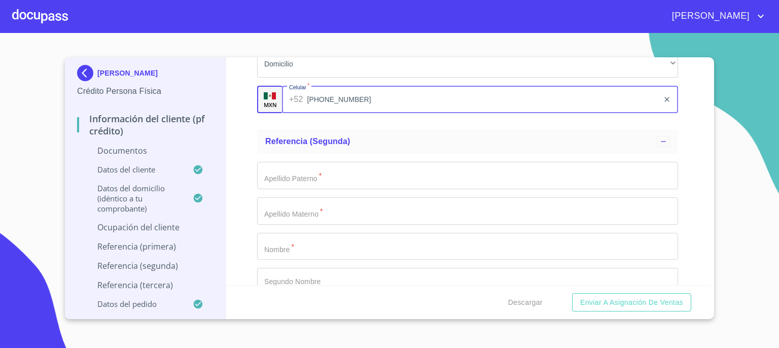
type input "[PHONE_NUMBER]"
click at [480, 172] on input "Documento de identificación.   *" at bounding box center [467, 175] width 421 height 27
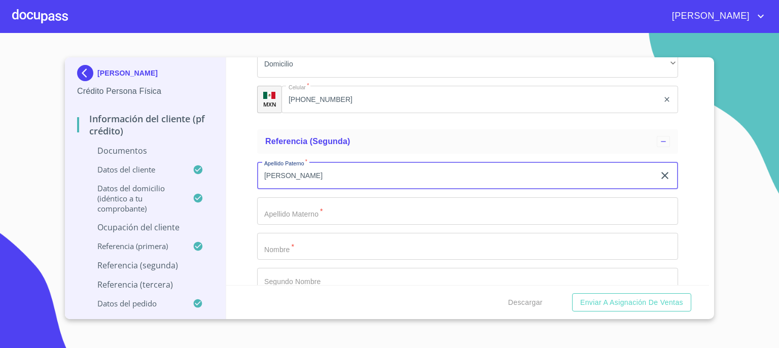
type input "[PERSON_NAME]"
click at [458, 201] on input "Documento de identificación.   *" at bounding box center [467, 210] width 421 height 27
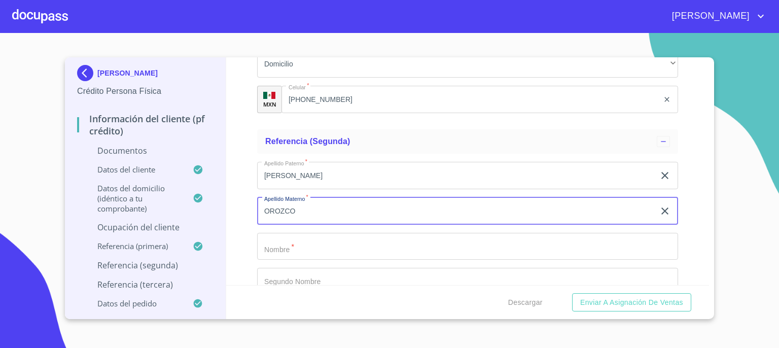
type input "OROZCO"
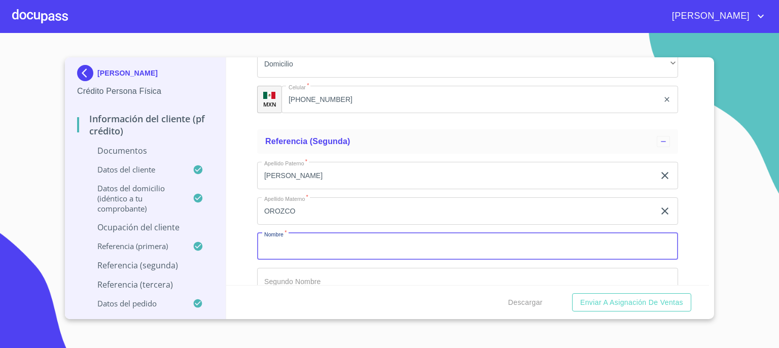
click at [443, 245] on input "Documento de identificación.   *" at bounding box center [467, 246] width 421 height 27
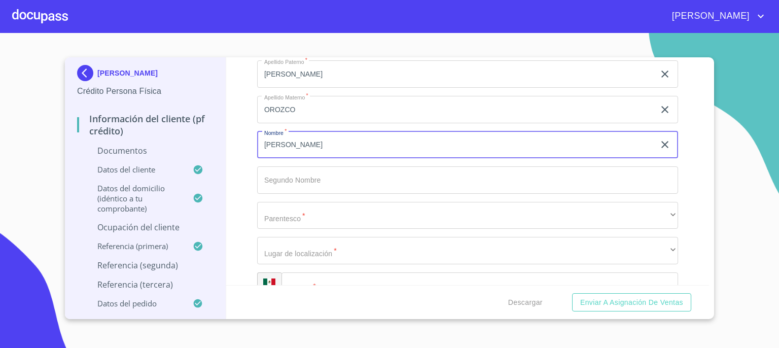
scroll to position [4824, 0]
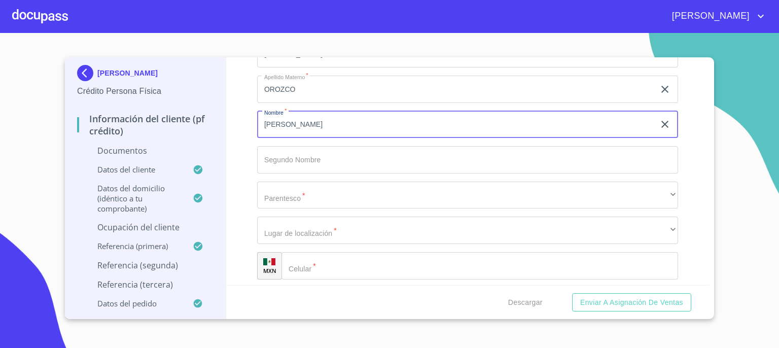
type input "[PERSON_NAME]"
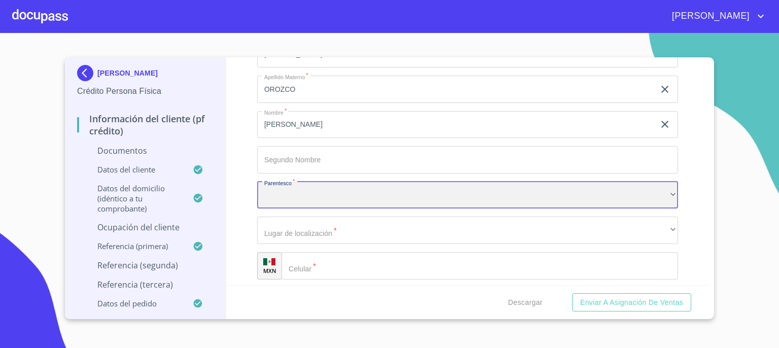
click at [634, 189] on div "​" at bounding box center [467, 194] width 421 height 27
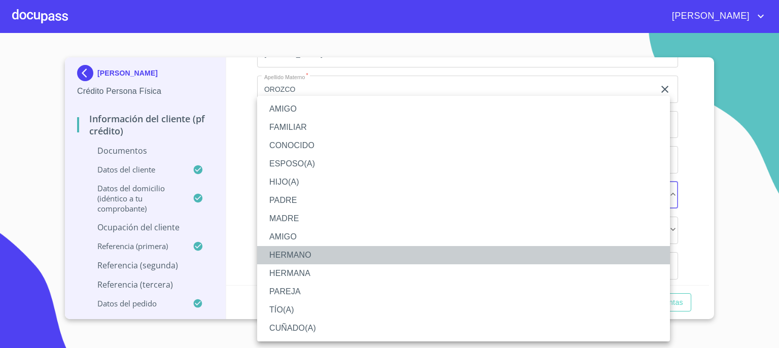
click at [541, 250] on li "HERMANO" at bounding box center [463, 255] width 413 height 18
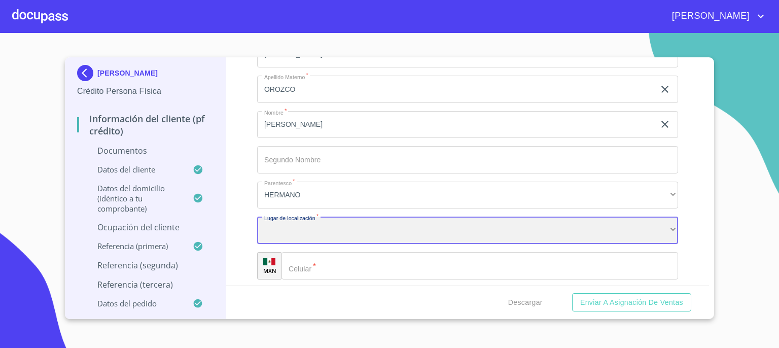
click at [494, 231] on div "​" at bounding box center [467, 229] width 421 height 27
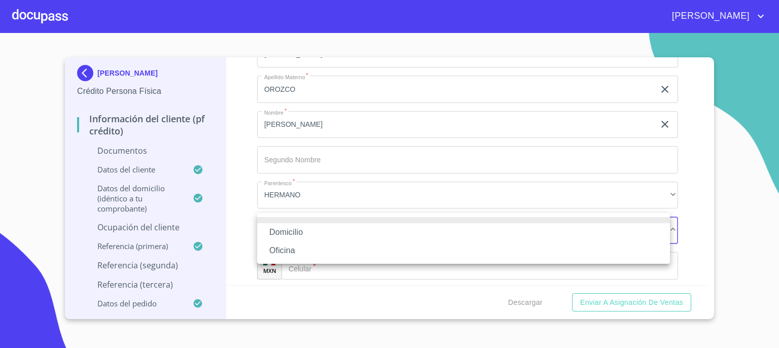
click at [491, 234] on li "Domicilio" at bounding box center [463, 232] width 413 height 18
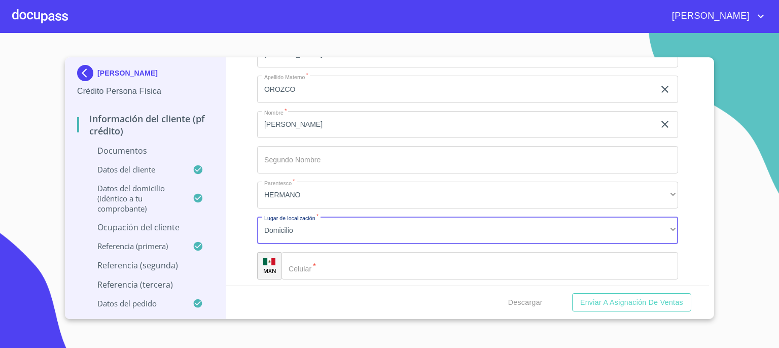
click at [479, 263] on input "Documento de identificación.   *" at bounding box center [479, 265] width 396 height 27
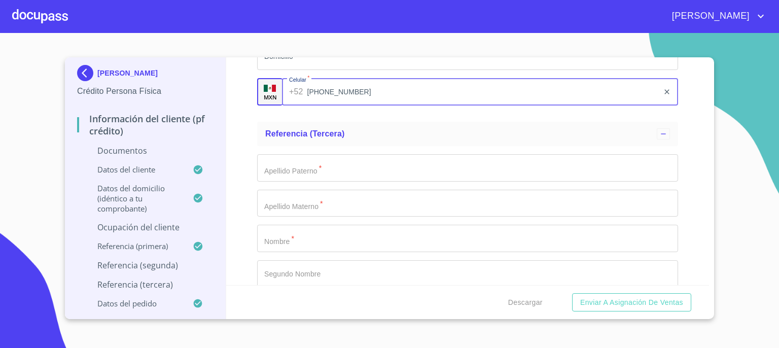
scroll to position [5006, 0]
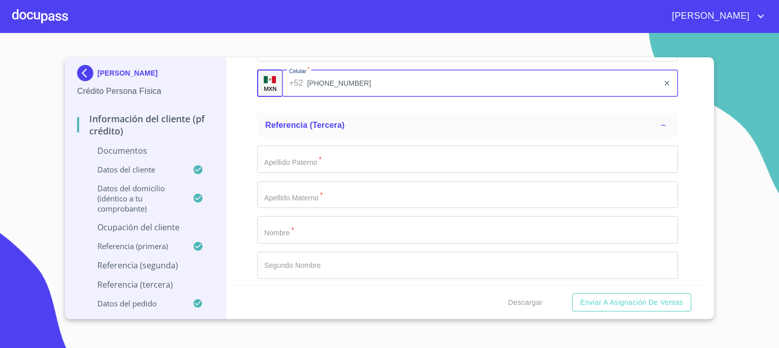
type input "[PHONE_NUMBER]"
click at [477, 153] on input "Documento de identificación.   *" at bounding box center [467, 158] width 421 height 27
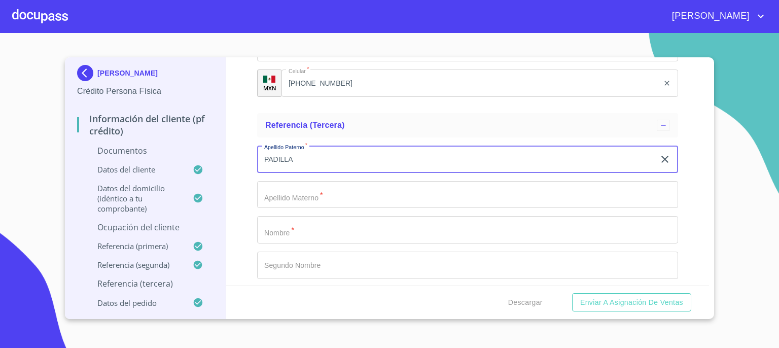
type input "PADILLA"
click at [460, 191] on input "Documento de identificación.   *" at bounding box center [467, 194] width 421 height 27
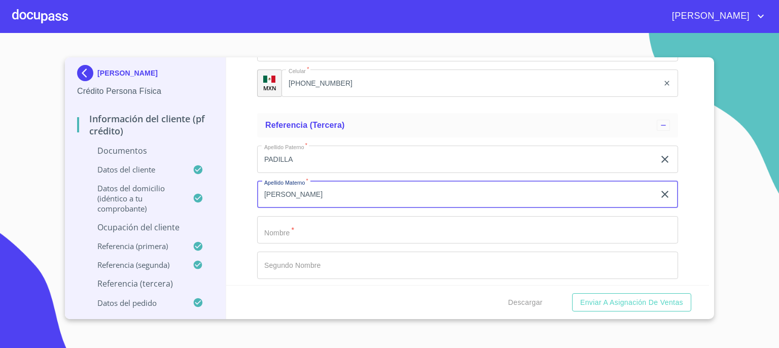
type input "[PERSON_NAME]"
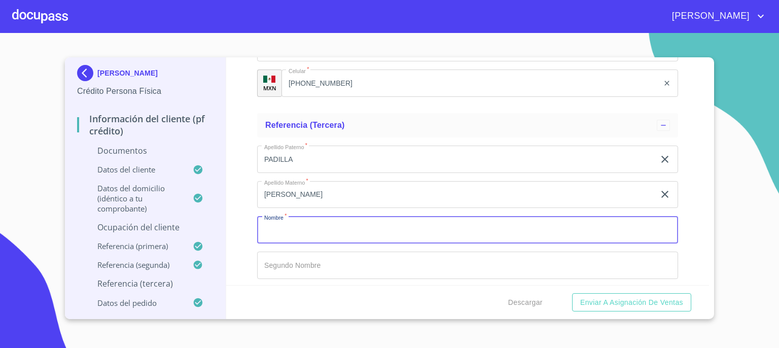
click at [450, 224] on input "Documento de identificación.   *" at bounding box center [467, 229] width 421 height 27
type input "[PERSON_NAME]"
click at [440, 261] on input "Documento de identificación.   *" at bounding box center [467, 264] width 421 height 27
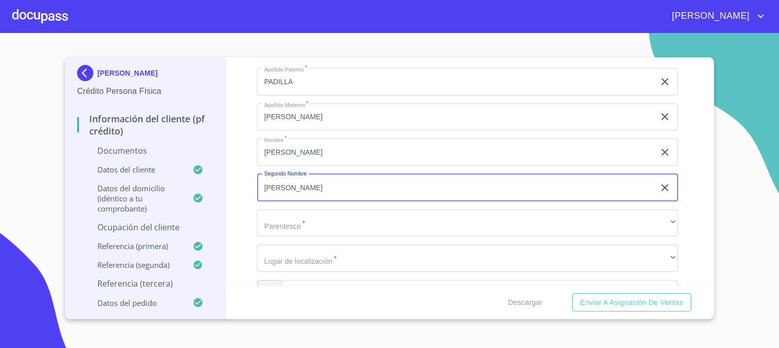
scroll to position [5088, 0]
type input "[PERSON_NAME]"
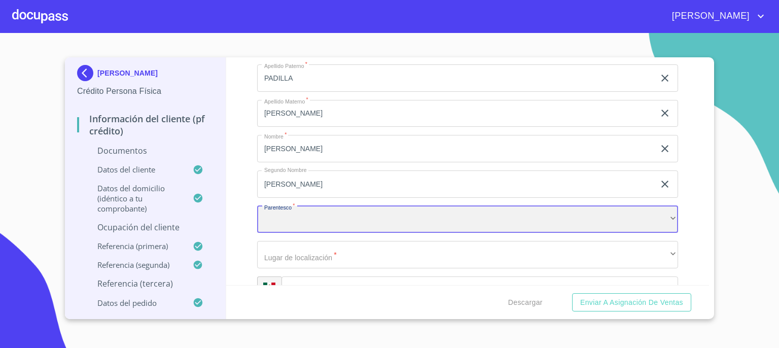
click at [657, 218] on div "​" at bounding box center [467, 219] width 421 height 27
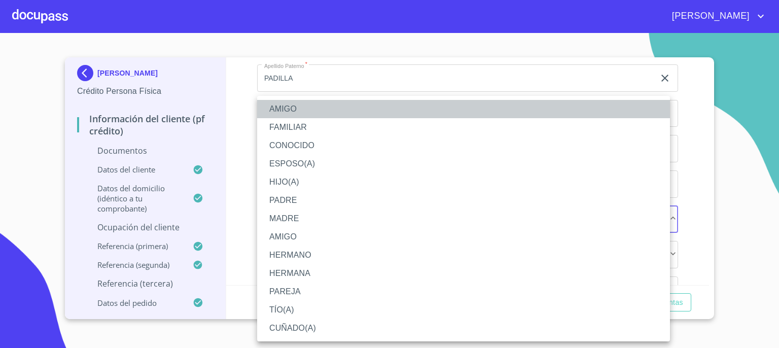
click at [520, 110] on li "AMIGO" at bounding box center [463, 109] width 413 height 18
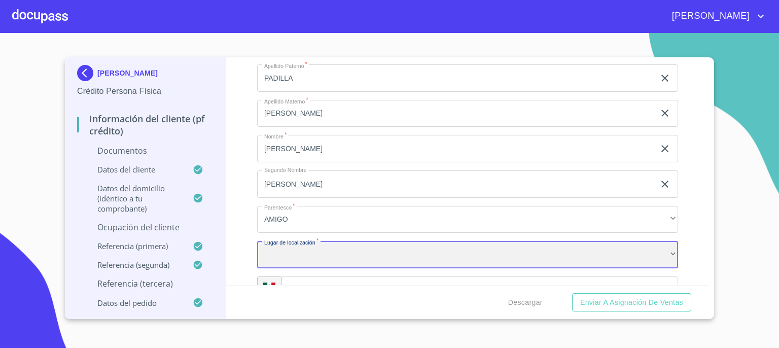
click at [444, 247] on div "​" at bounding box center [467, 254] width 421 height 27
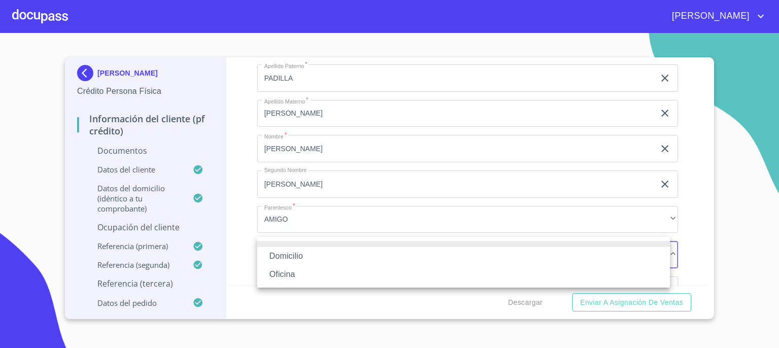
click at [440, 253] on li "Domicilio" at bounding box center [463, 256] width 413 height 18
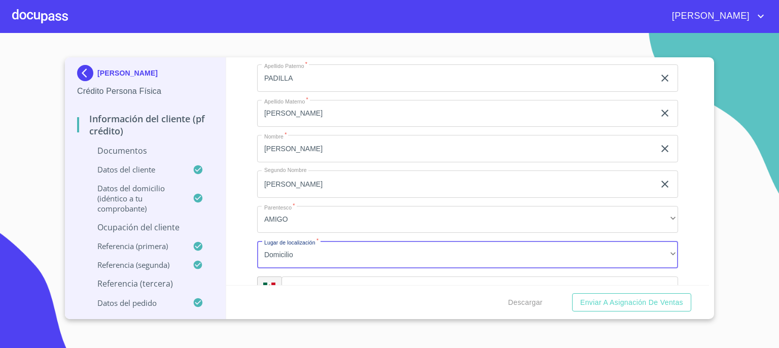
click at [709, 276] on div "[PERSON_NAME] Persona Física Información del cliente (PF crédito) Documentos Da…" at bounding box center [389, 188] width 649 height 262
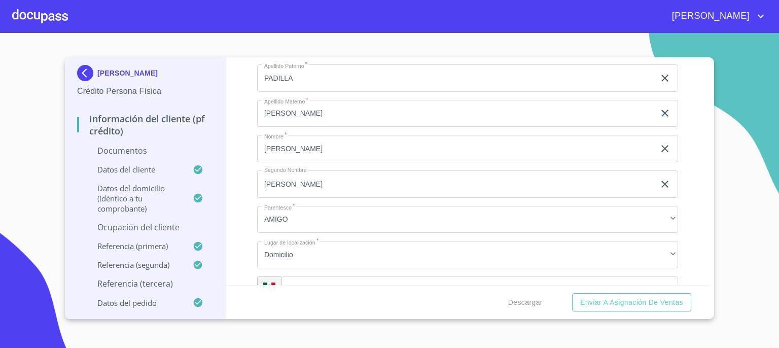
click at [709, 276] on div "[PERSON_NAME] Persona Física Información del cliente (PF crédito) Documentos Da…" at bounding box center [389, 188] width 649 height 262
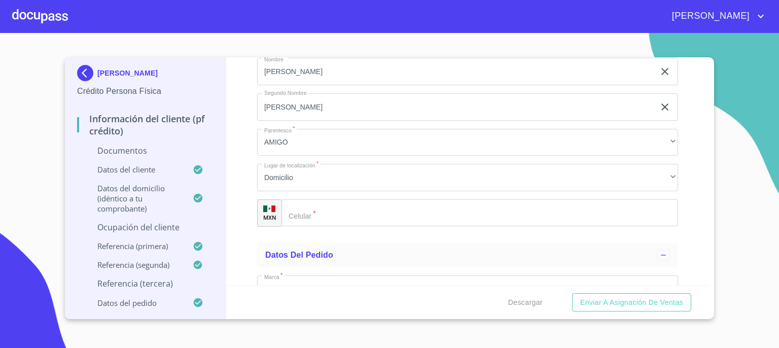
scroll to position [5169, 0]
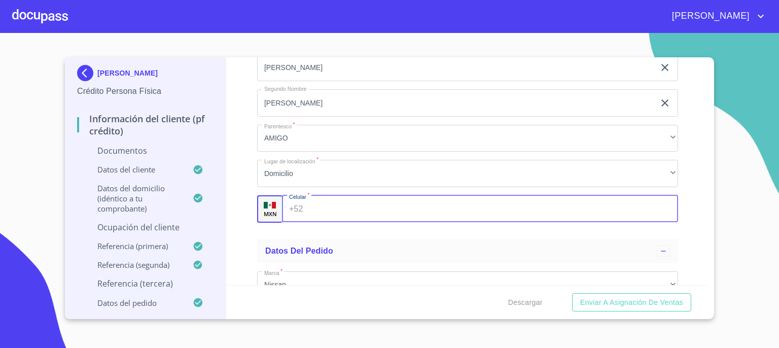
click at [591, 204] on input "Documento de identificación.   *" at bounding box center [492, 208] width 371 height 27
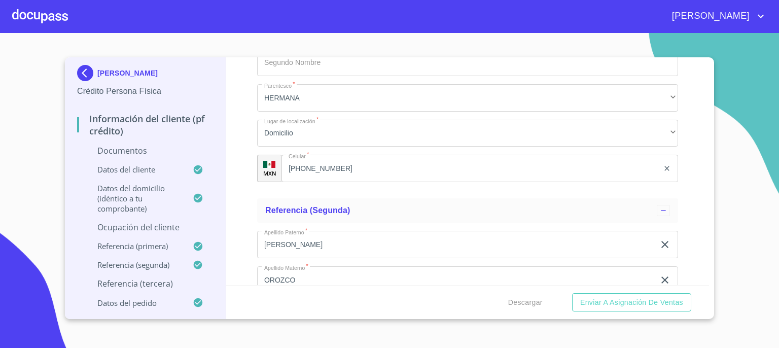
scroll to position [4655, 0]
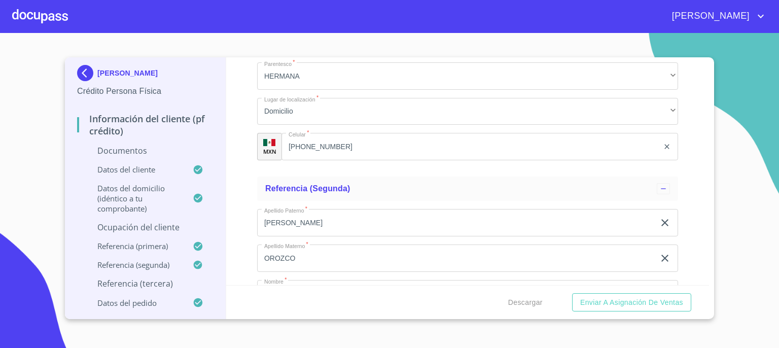
click at [409, 149] on input "[PHONE_NUMBER]" at bounding box center [469, 146] width 377 height 27
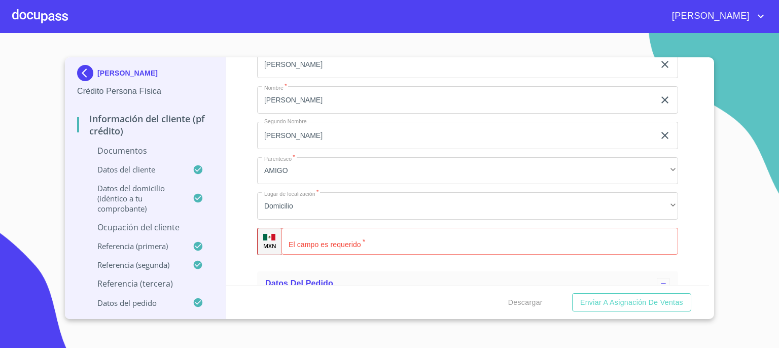
scroll to position [5136, 0]
type input "[PHONE_NUMBER]"
click at [543, 234] on input "Documento de identificación.   *" at bounding box center [479, 241] width 396 height 27
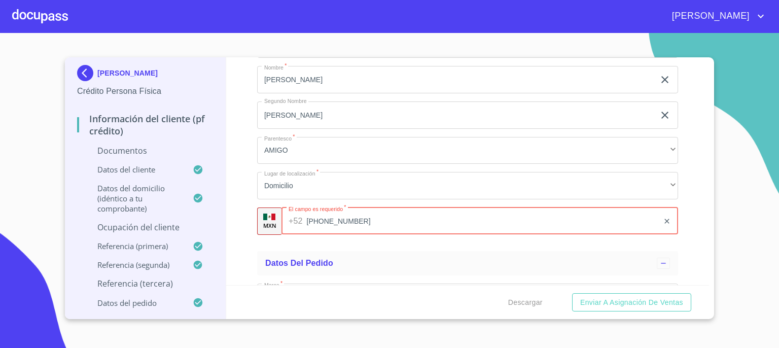
type input "[PHONE_NUMBER]"
